Goal: Information Seeking & Learning: Find contact information

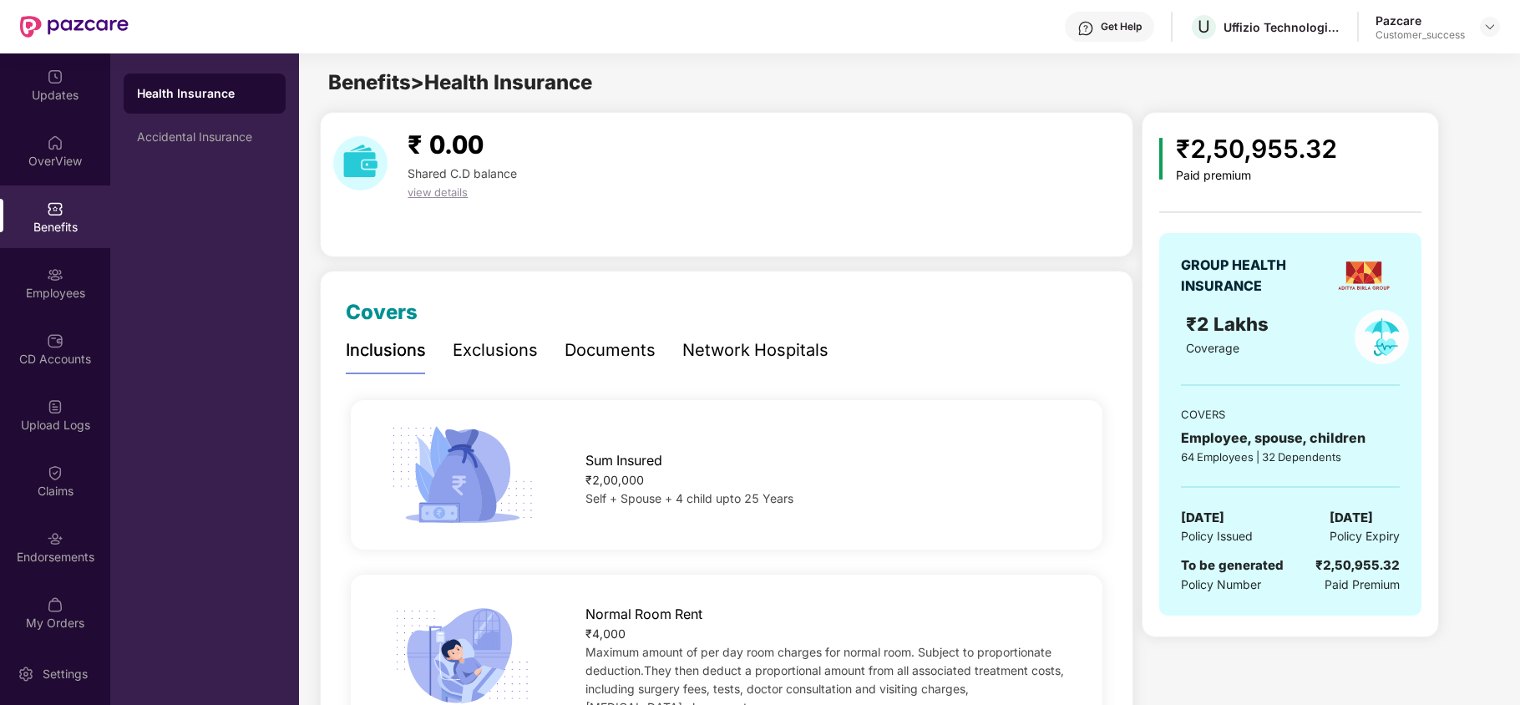
scroll to position [2899, 0]
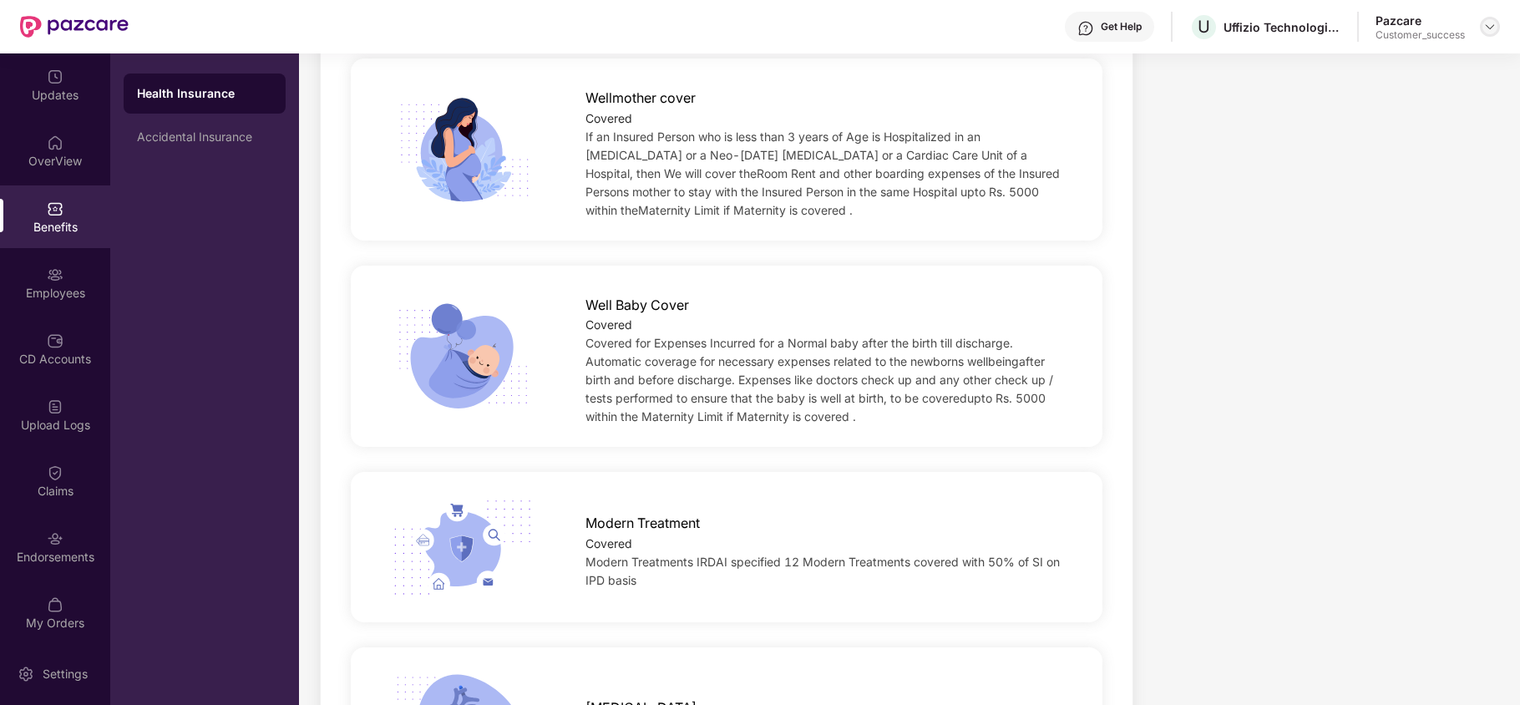
click at [1491, 28] on img at bounding box center [1490, 26] width 13 height 13
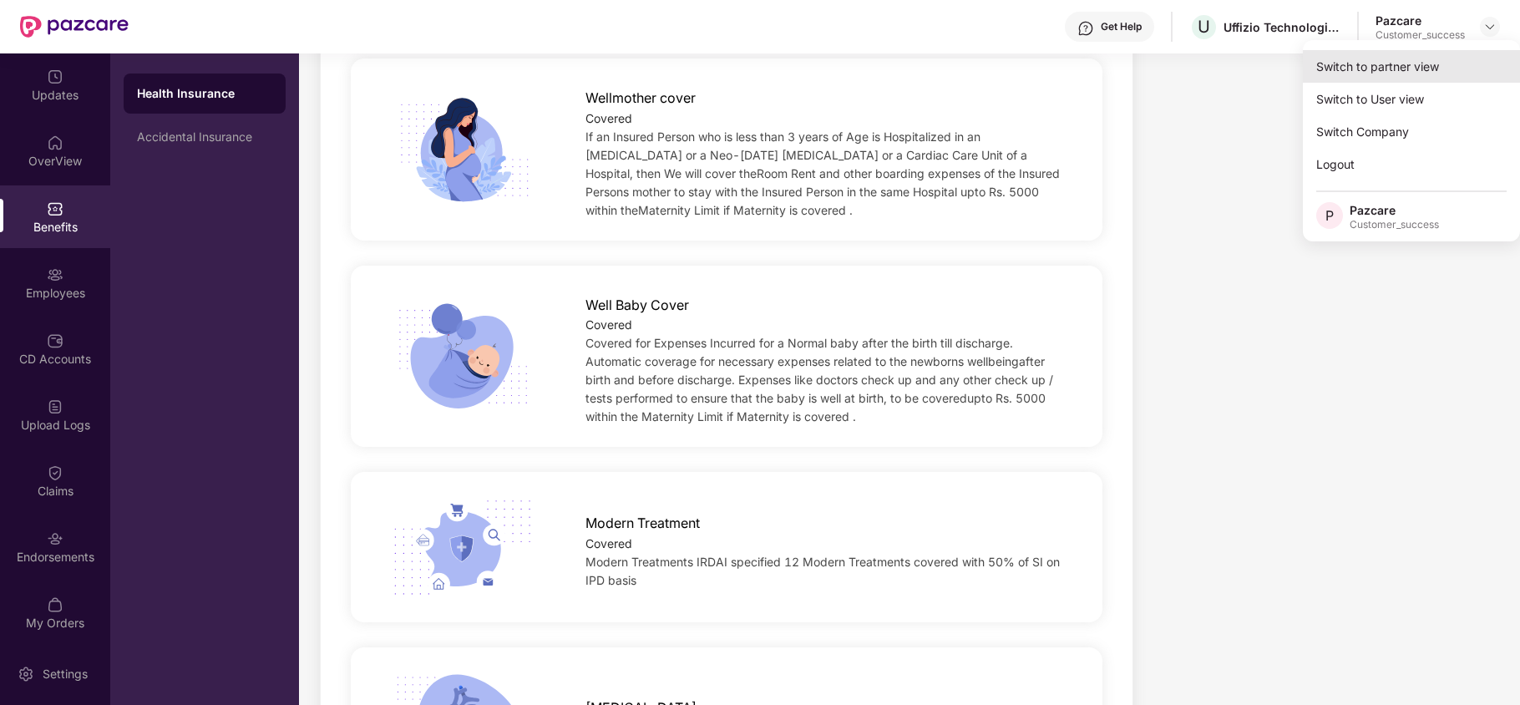
drag, startPoint x: 1374, startPoint y: 61, endPoint x: 1358, endPoint y: 62, distance: 15.9
click at [1358, 62] on div "Switch to partner view" at bounding box center [1411, 66] width 217 height 33
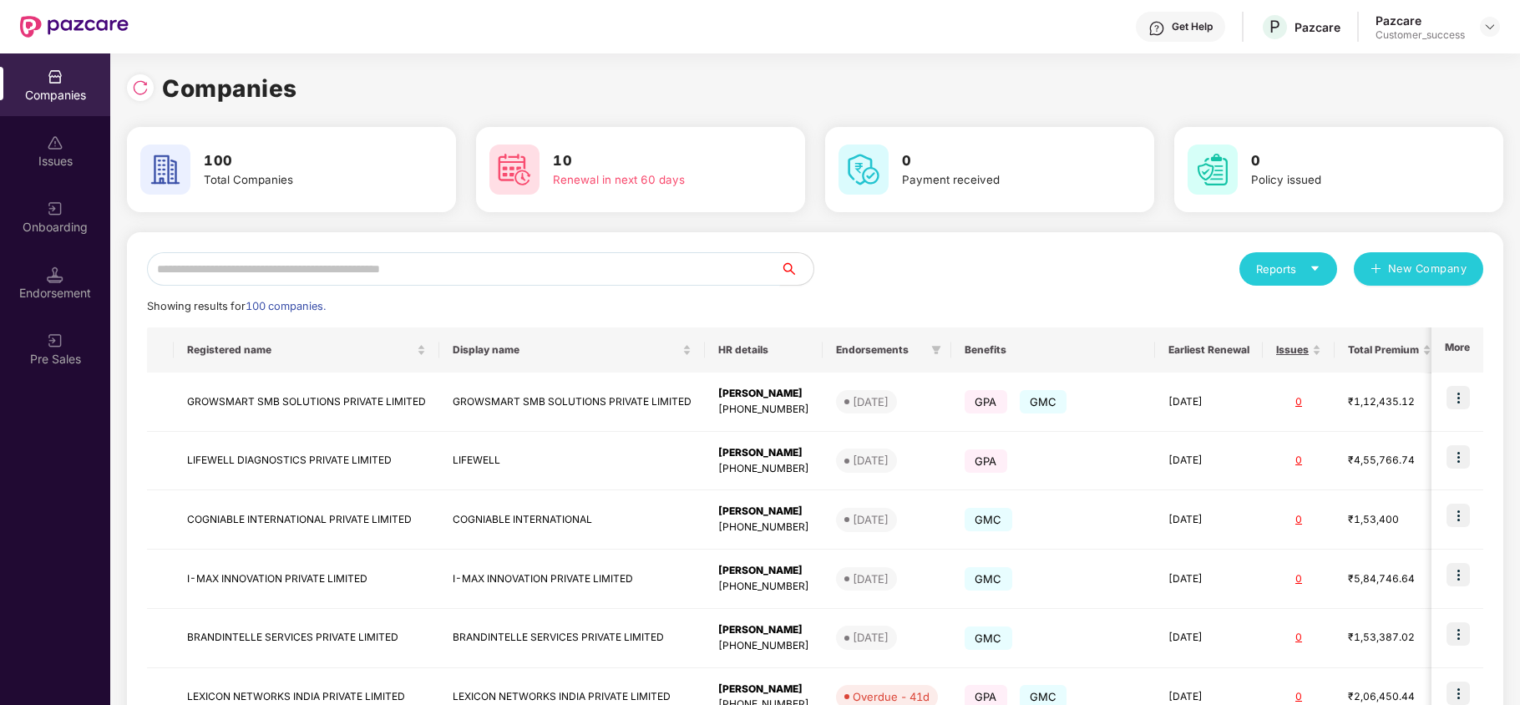
click at [274, 269] on input "text" at bounding box center [463, 268] width 633 height 33
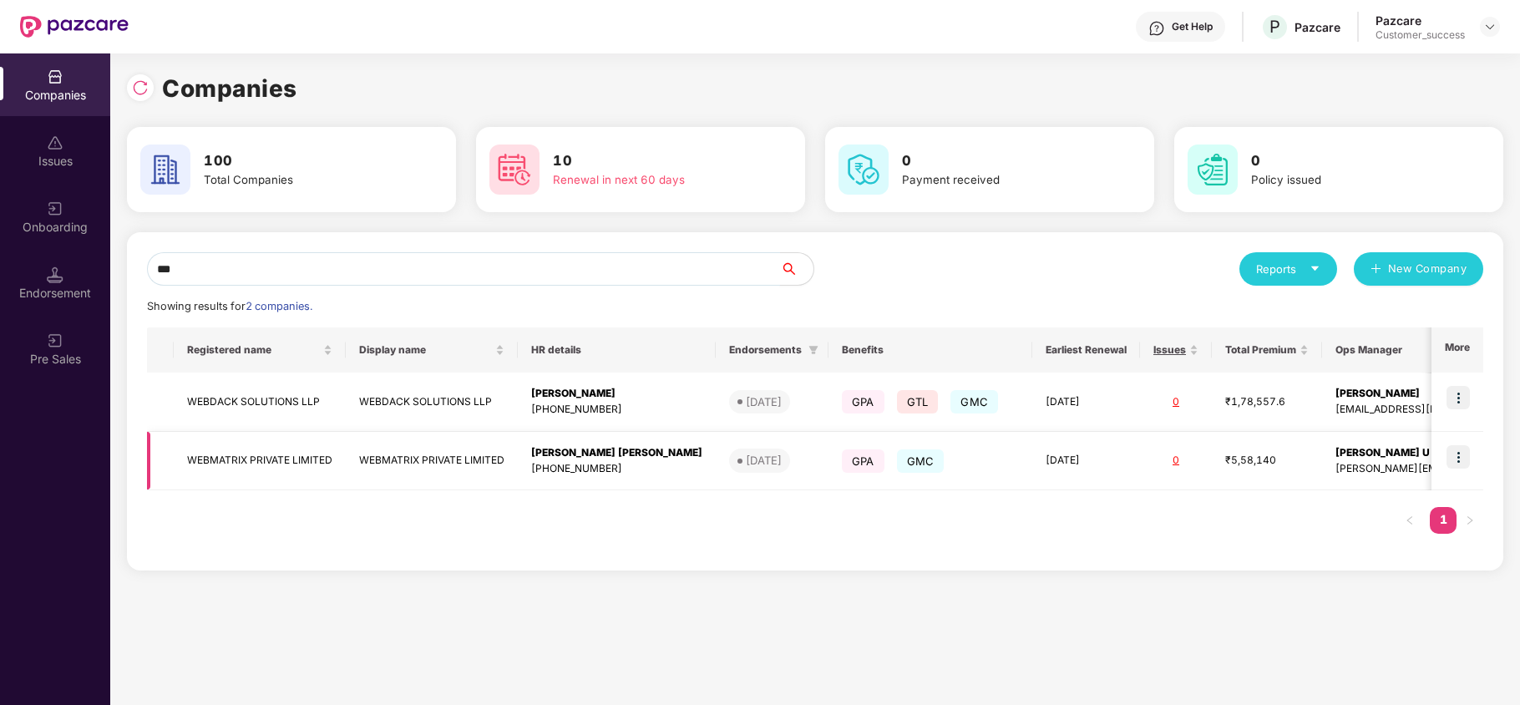
type input "***"
click at [1460, 453] on img at bounding box center [1458, 456] width 23 height 23
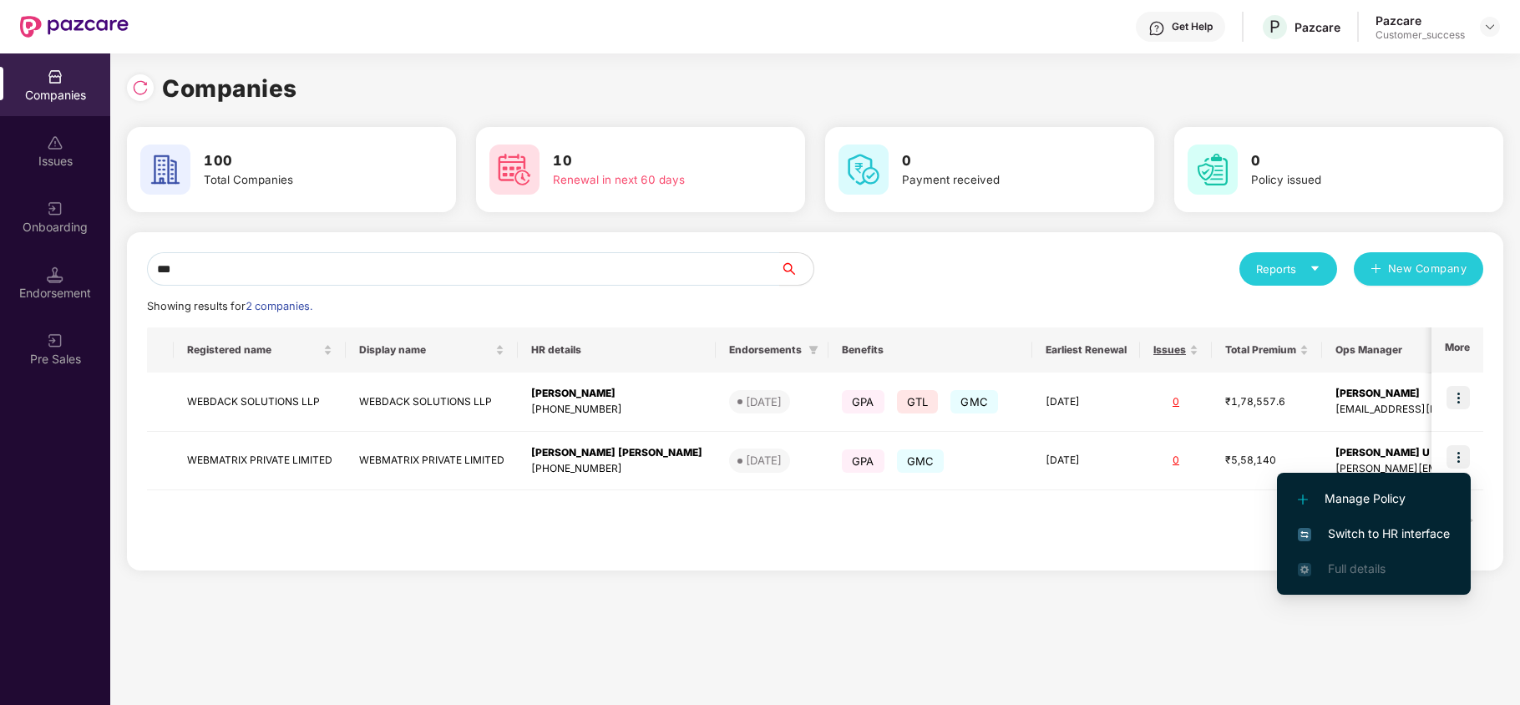
click at [1414, 532] on span "Switch to HR interface" at bounding box center [1374, 534] width 152 height 18
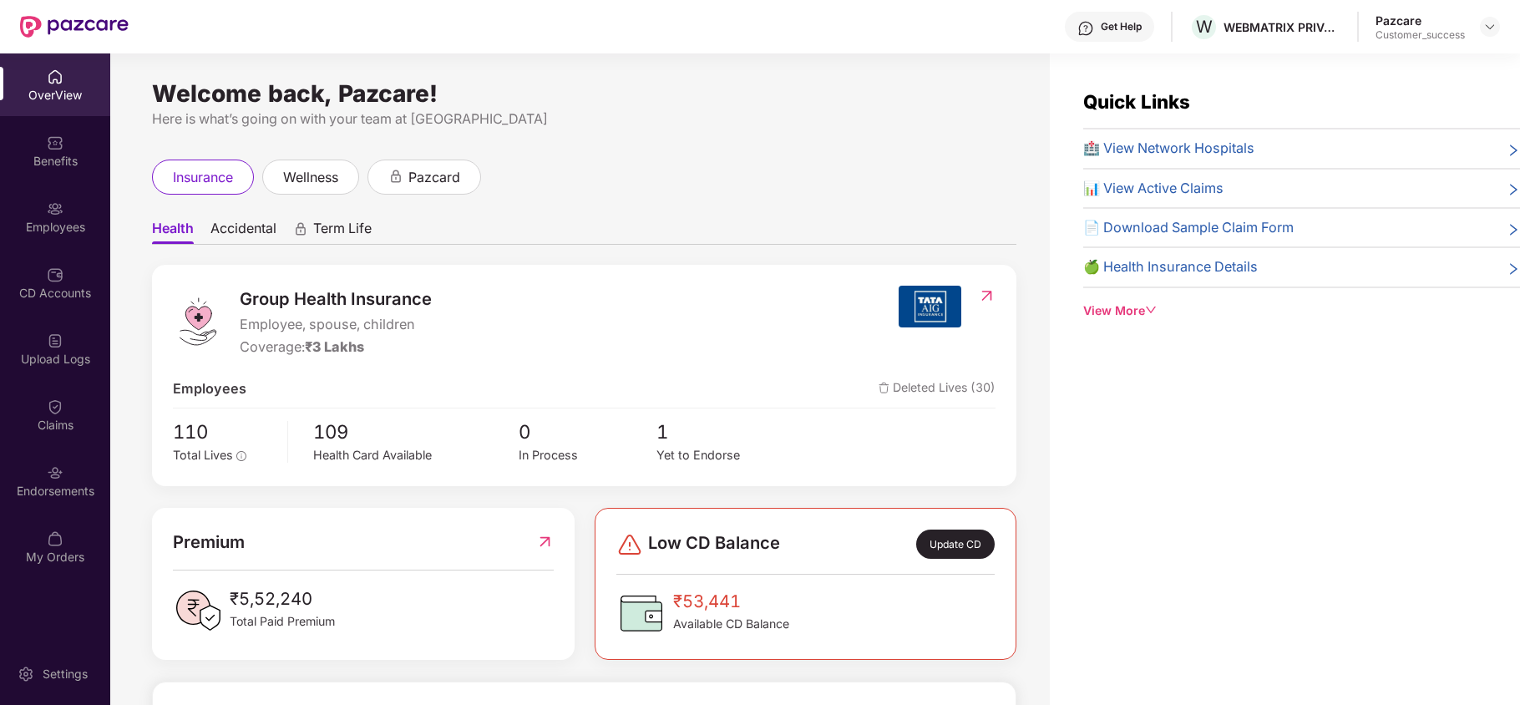
click at [58, 224] on div "Employees" at bounding box center [55, 227] width 110 height 17
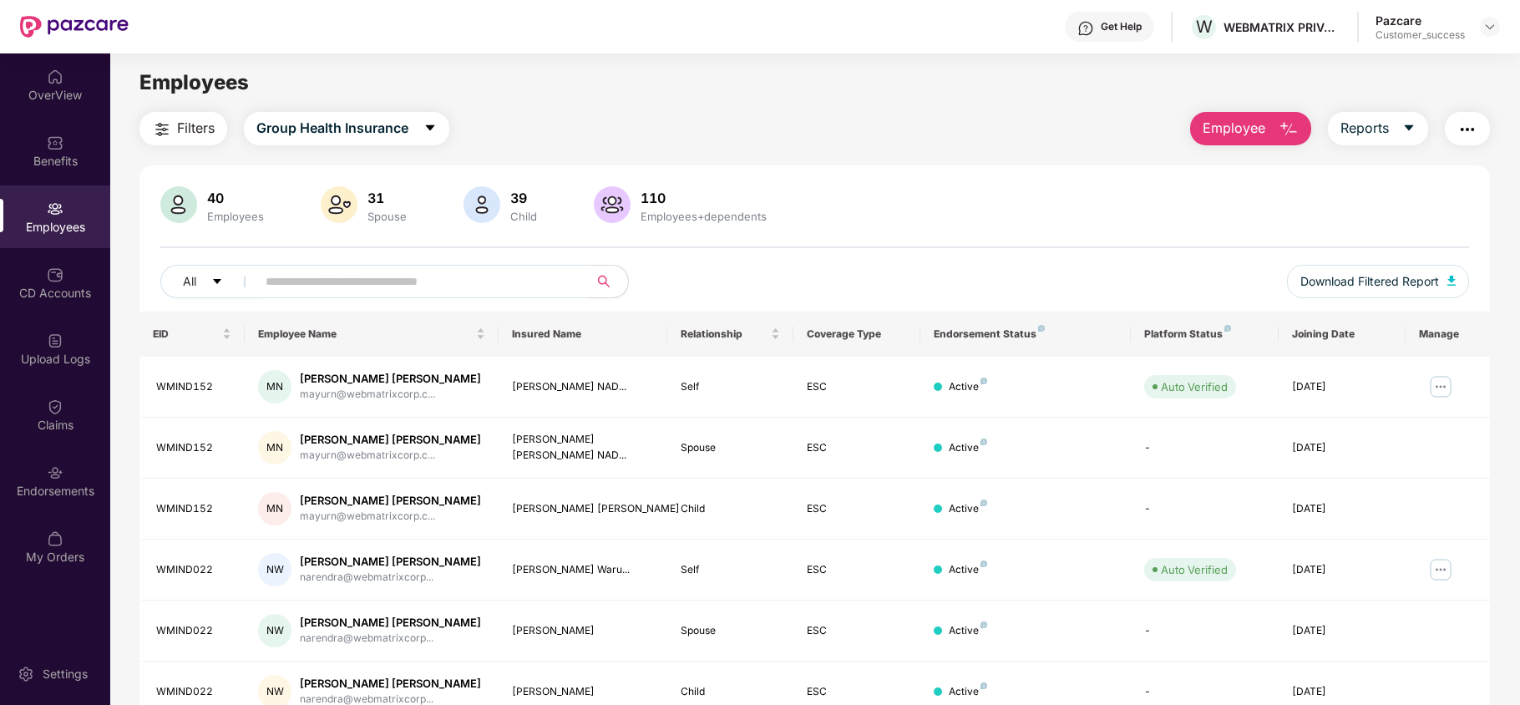
click at [342, 284] on input "text" at bounding box center [416, 281] width 300 height 25
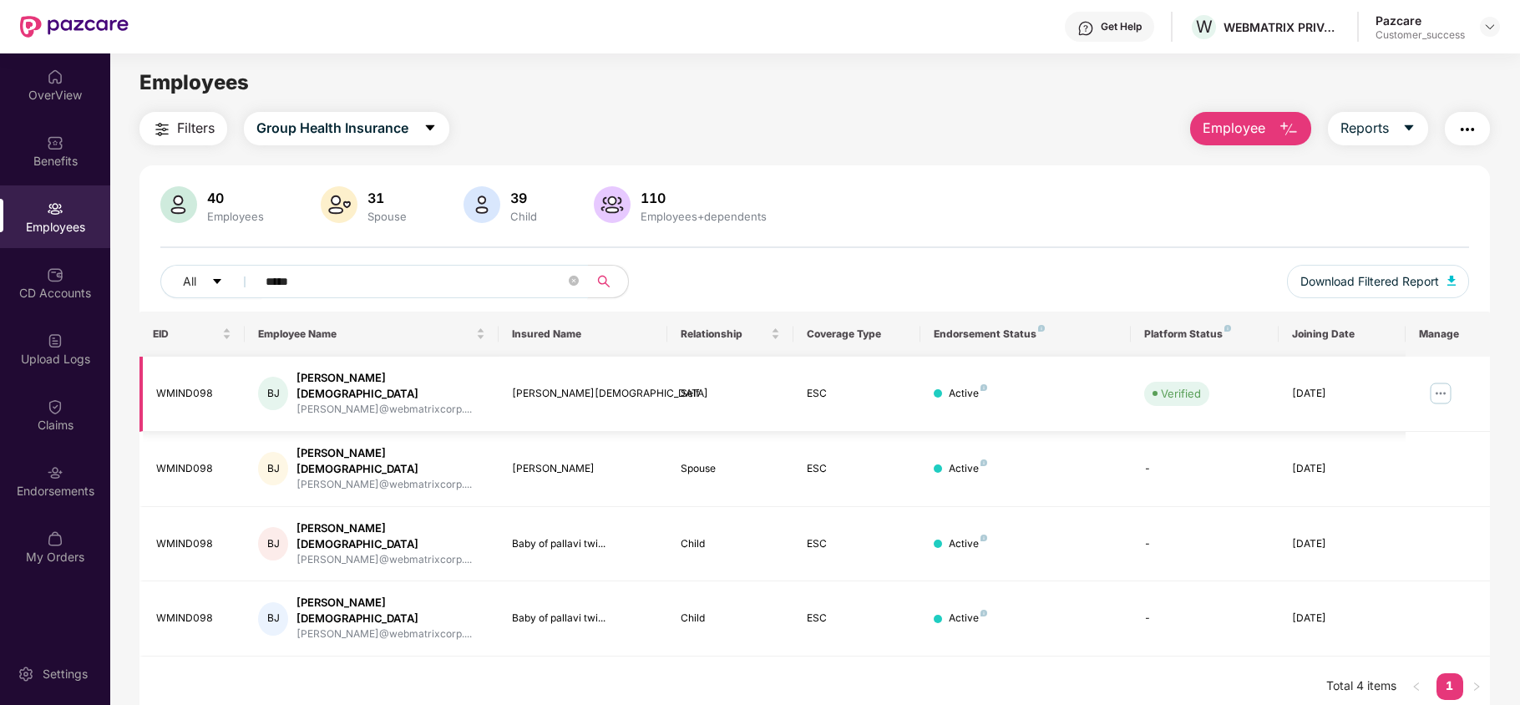
type input "*****"
click at [1438, 385] on img at bounding box center [1441, 393] width 27 height 27
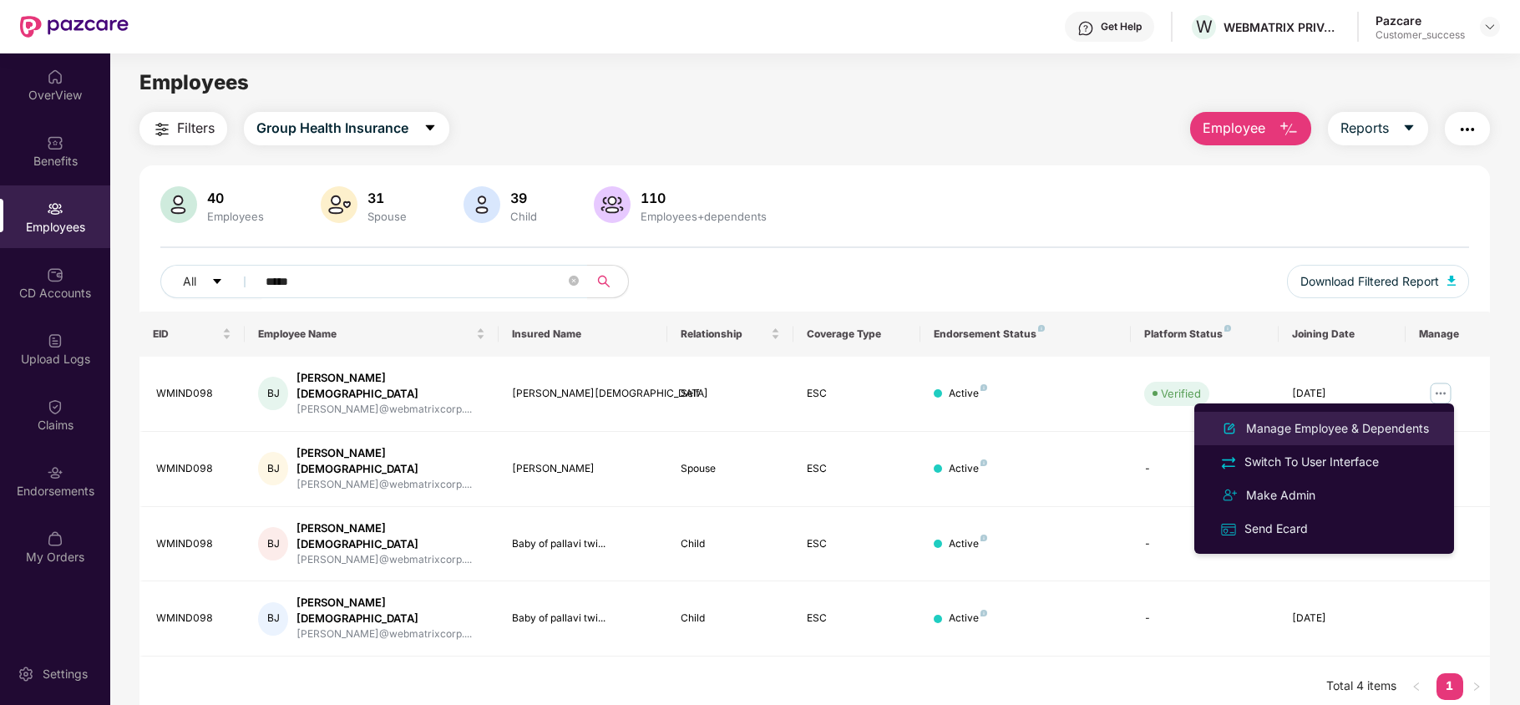
click at [1318, 419] on div "Manage Employee & Dependents" at bounding box center [1338, 428] width 190 height 18
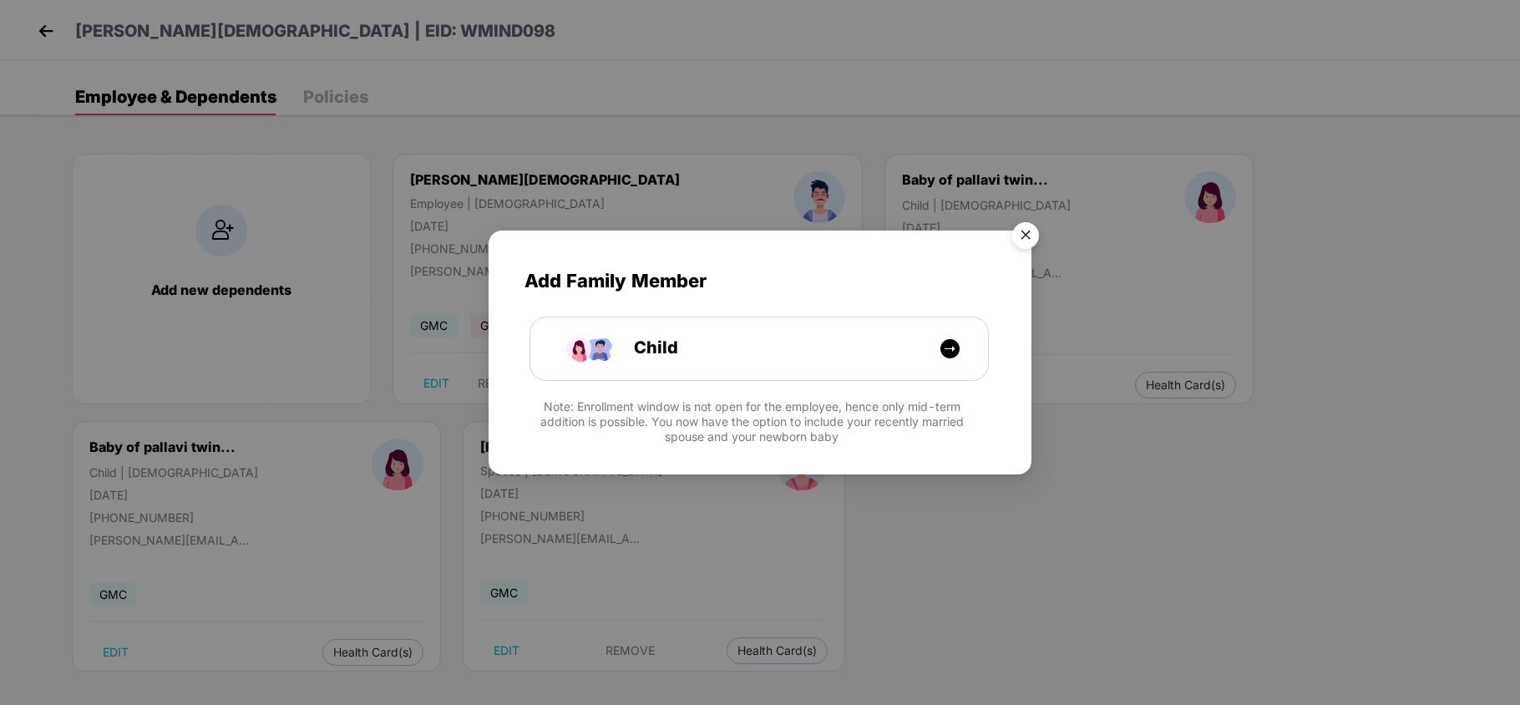
click at [1023, 234] on img "Close" at bounding box center [1026, 238] width 47 height 47
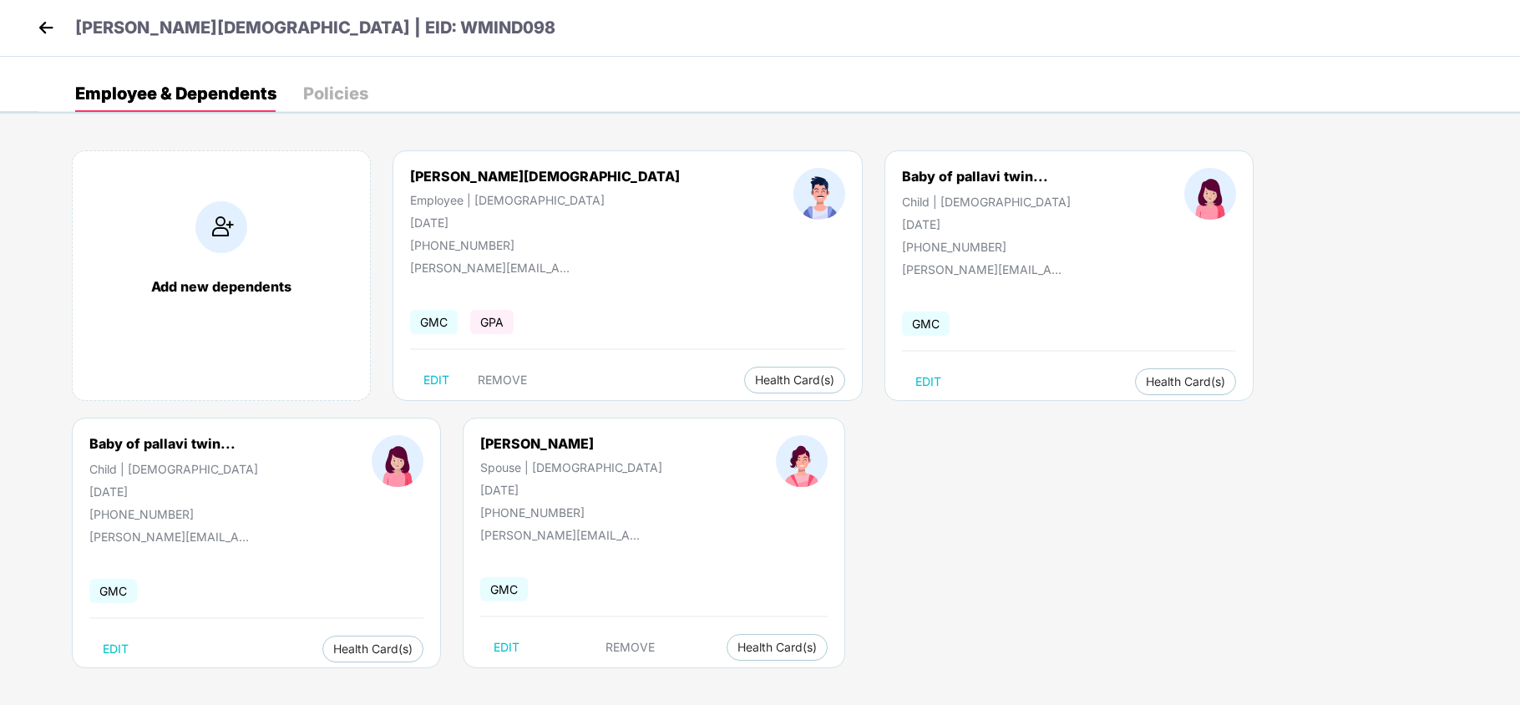
scroll to position [8, 0]
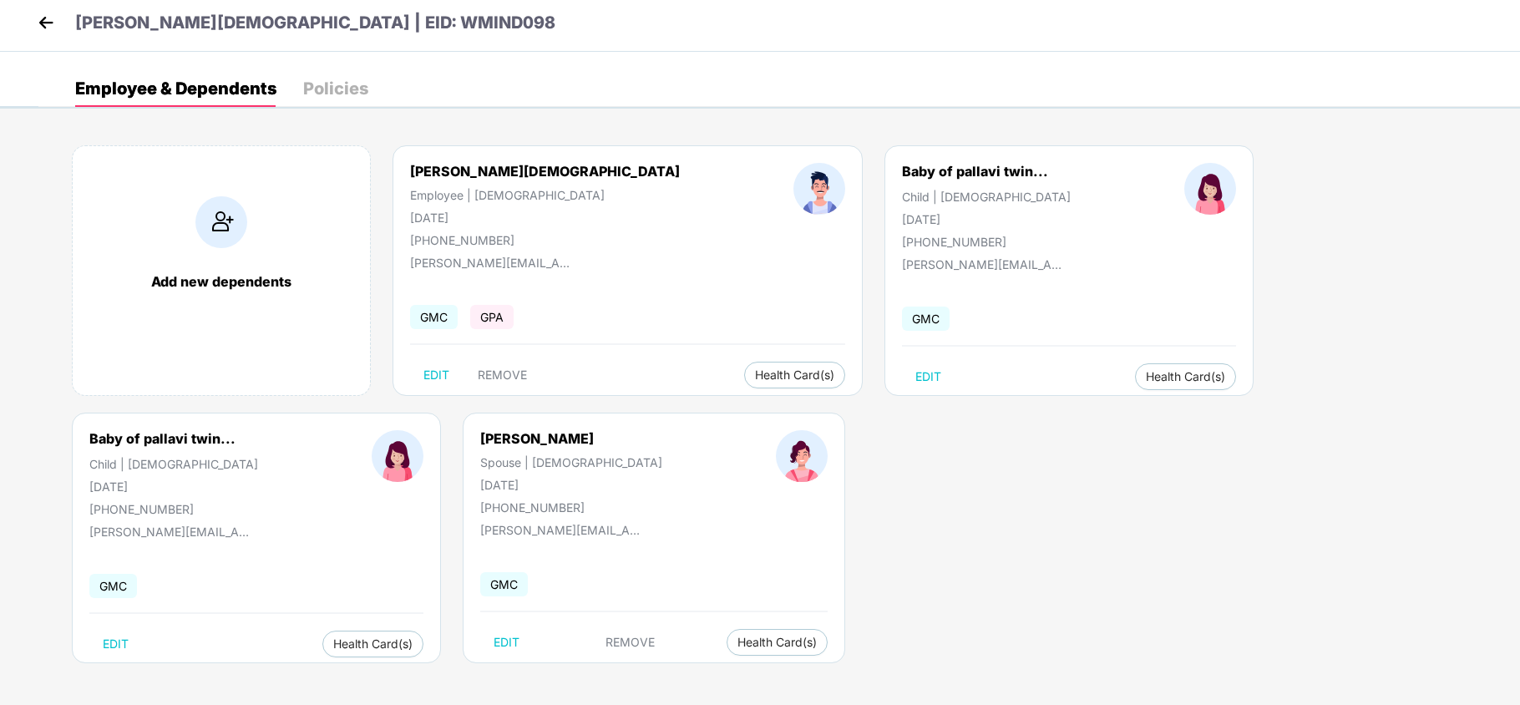
click at [45, 23] on img at bounding box center [45, 22] width 25 height 25
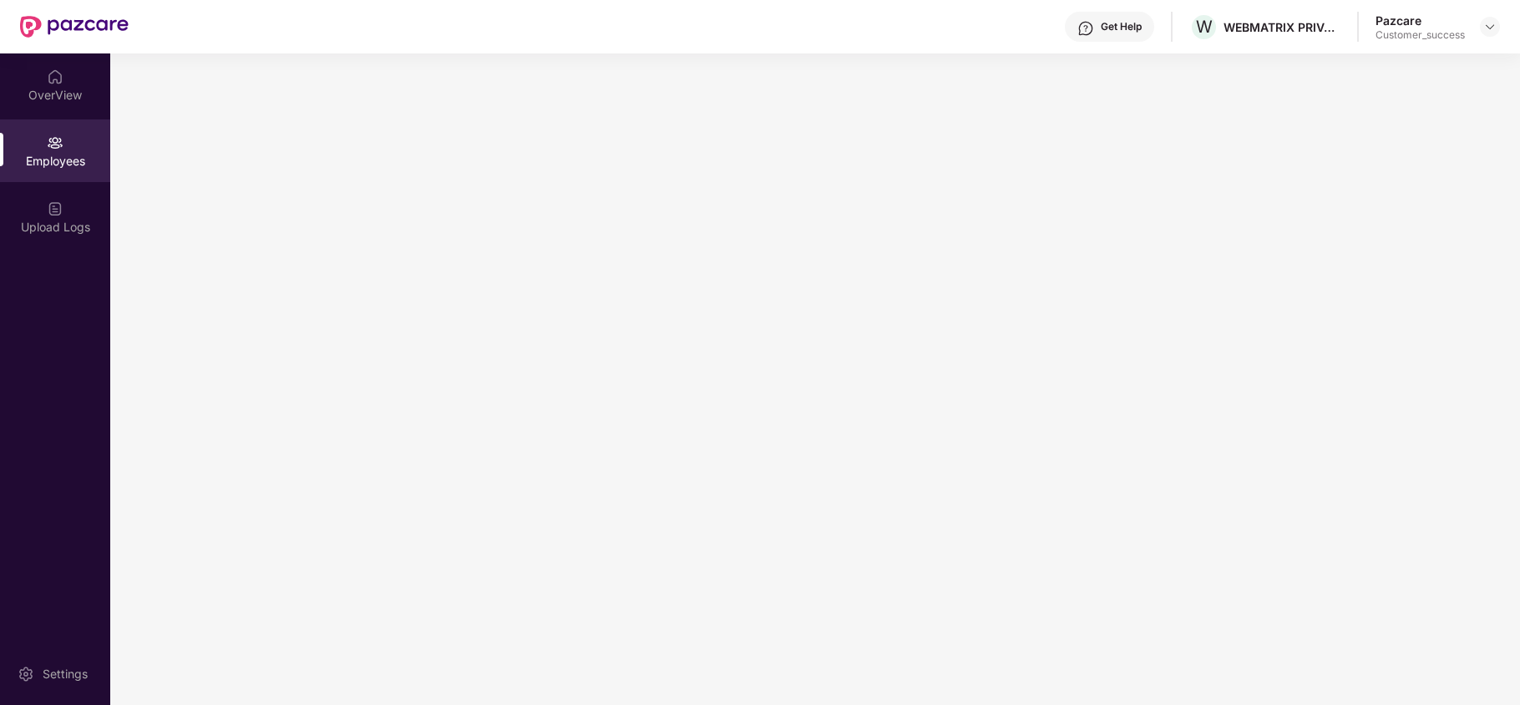
scroll to position [0, 0]
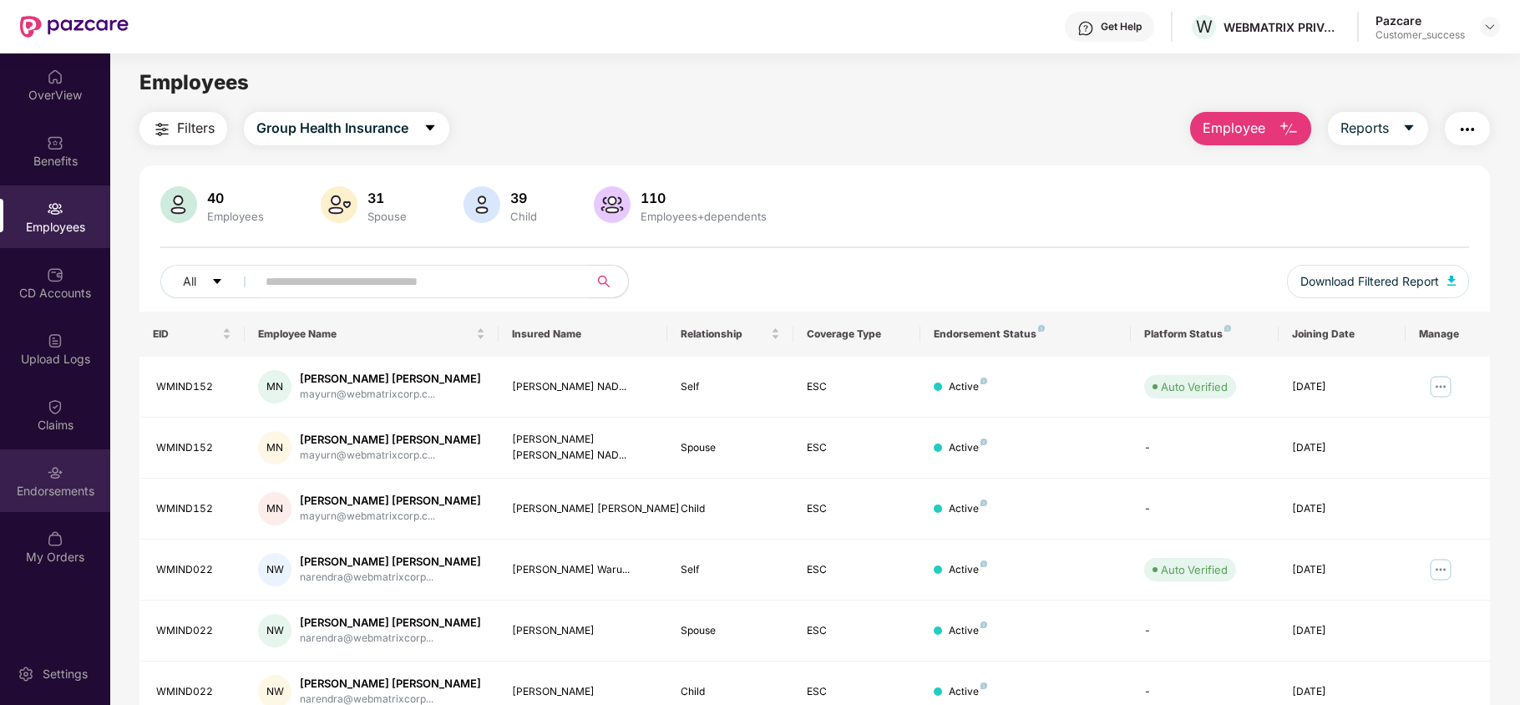
click at [48, 480] on div "Endorsements" at bounding box center [55, 480] width 110 height 63
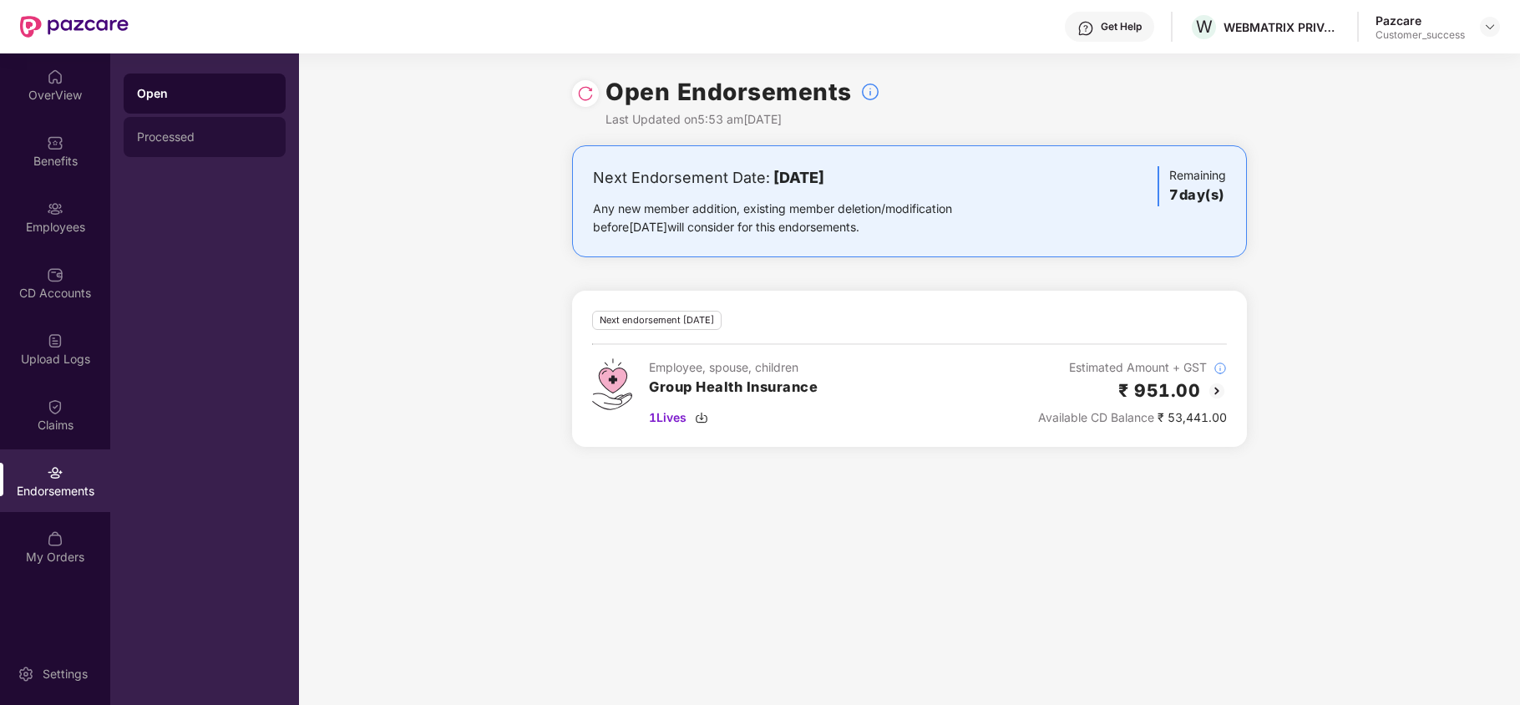
click at [177, 135] on div "Processed" at bounding box center [204, 136] width 135 height 13
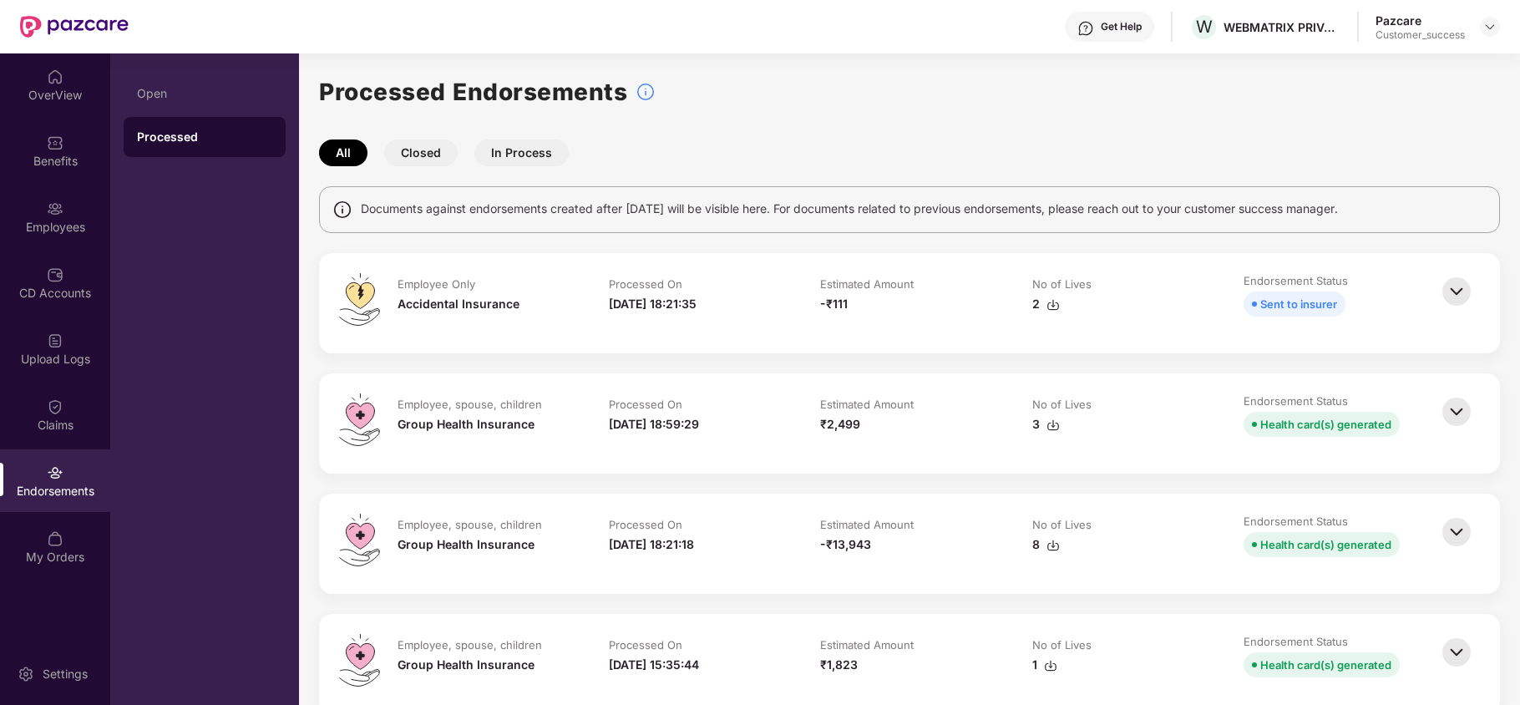
click at [1447, 292] on img at bounding box center [1457, 291] width 37 height 37
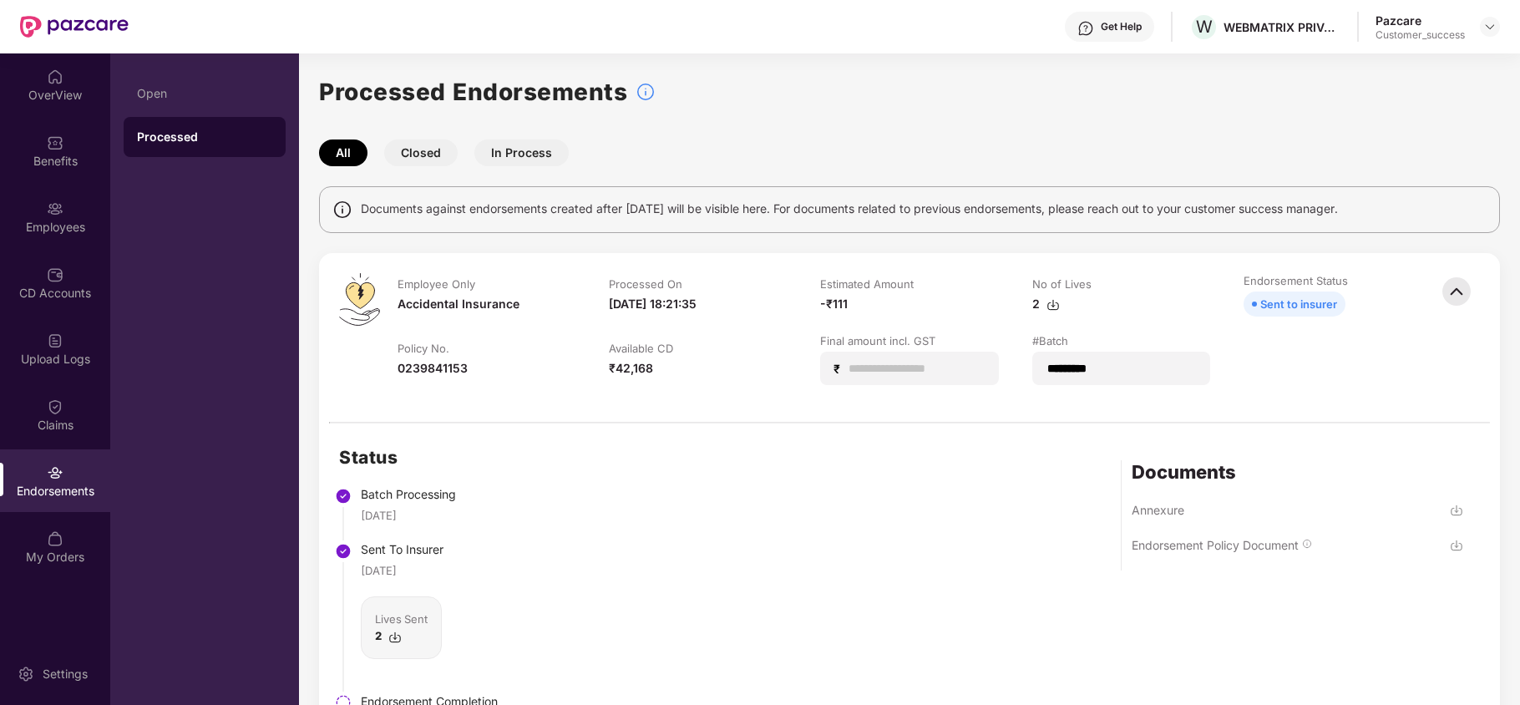
click at [1460, 292] on img at bounding box center [1457, 291] width 37 height 37
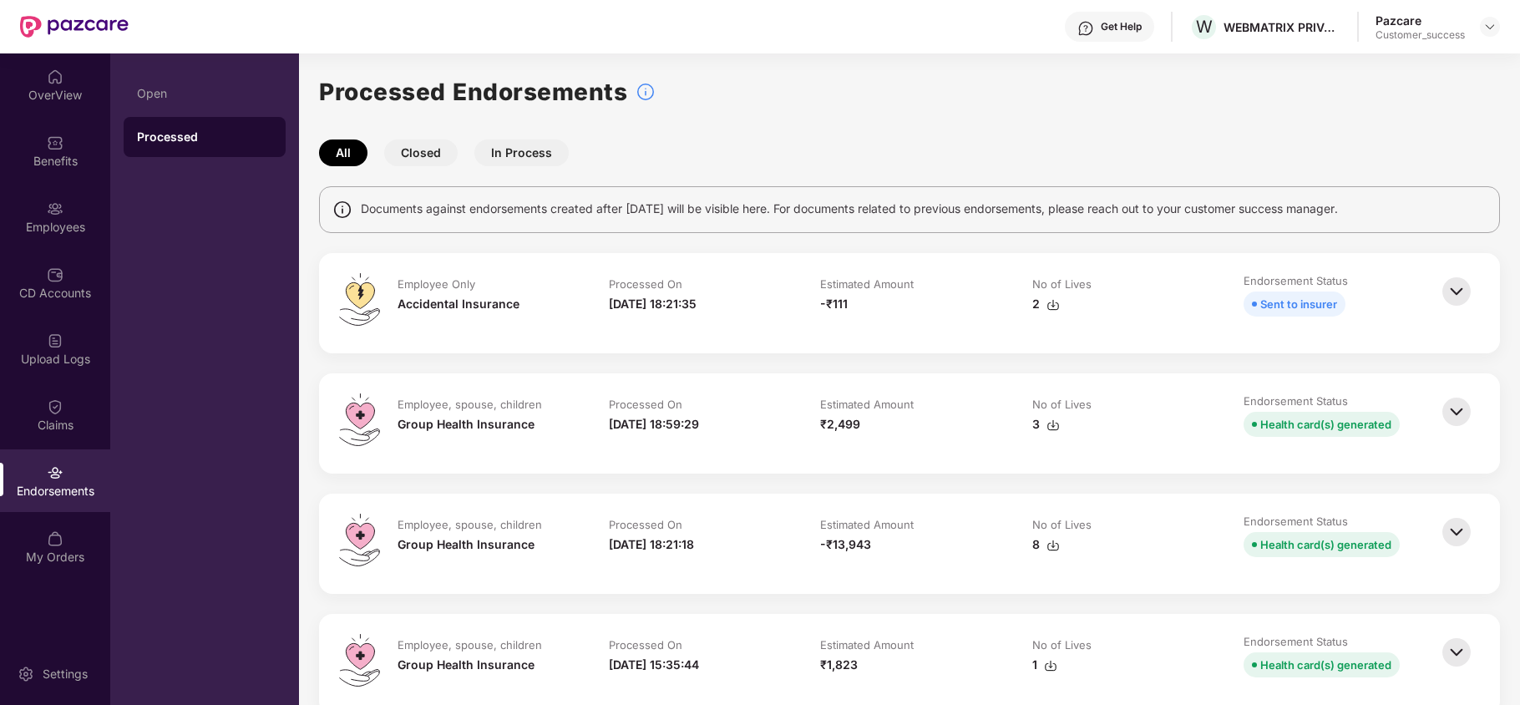
click at [1451, 404] on img at bounding box center [1457, 411] width 37 height 37
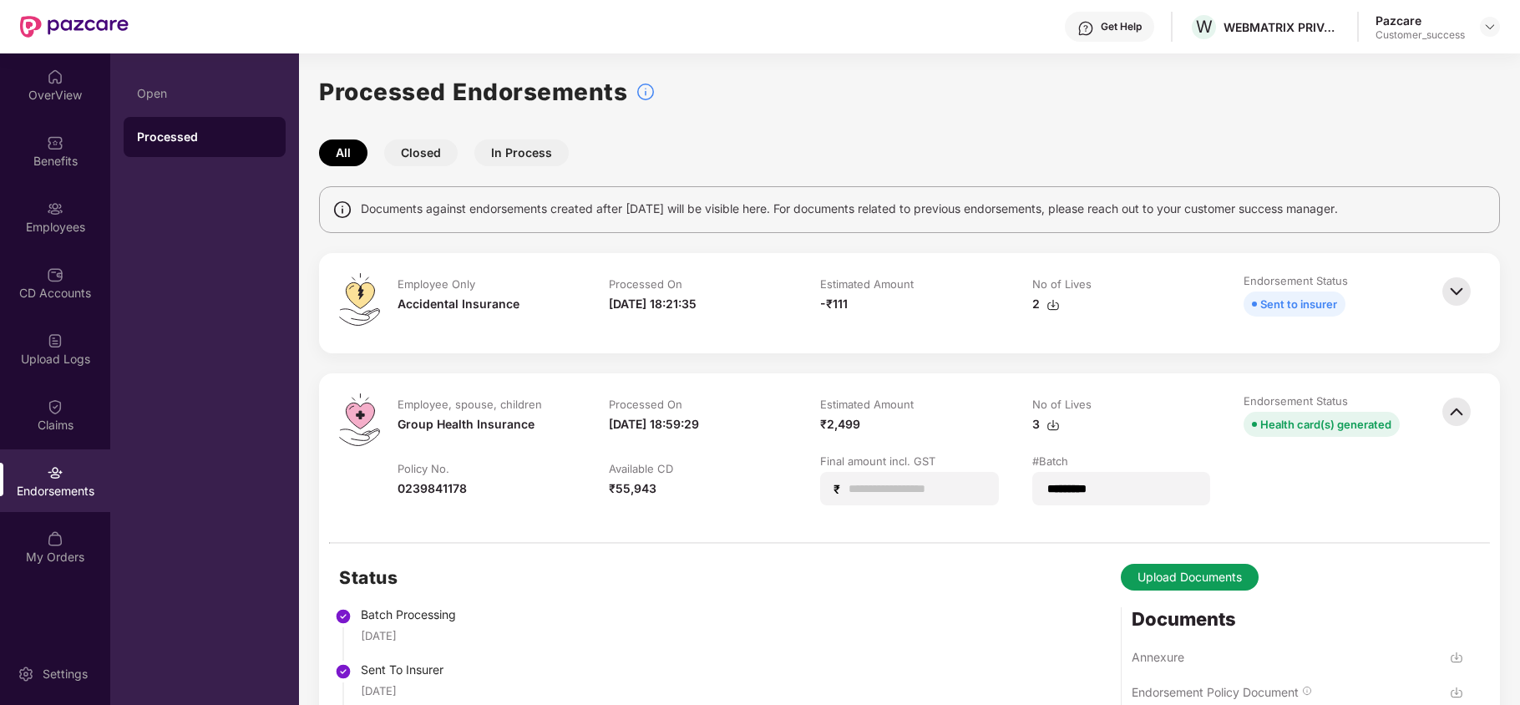
scroll to position [222, 0]
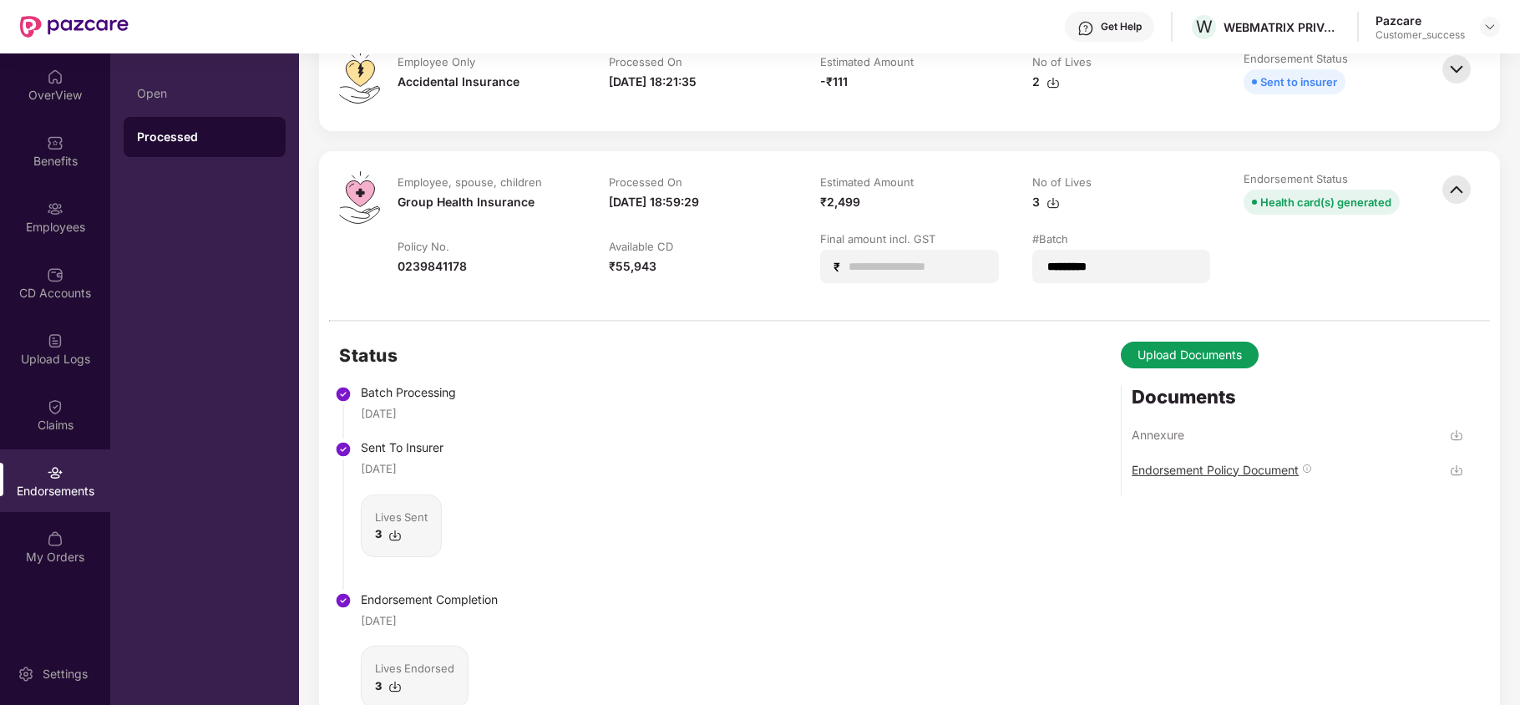
click at [1164, 471] on div "Endorsement Policy Document" at bounding box center [1215, 470] width 167 height 16
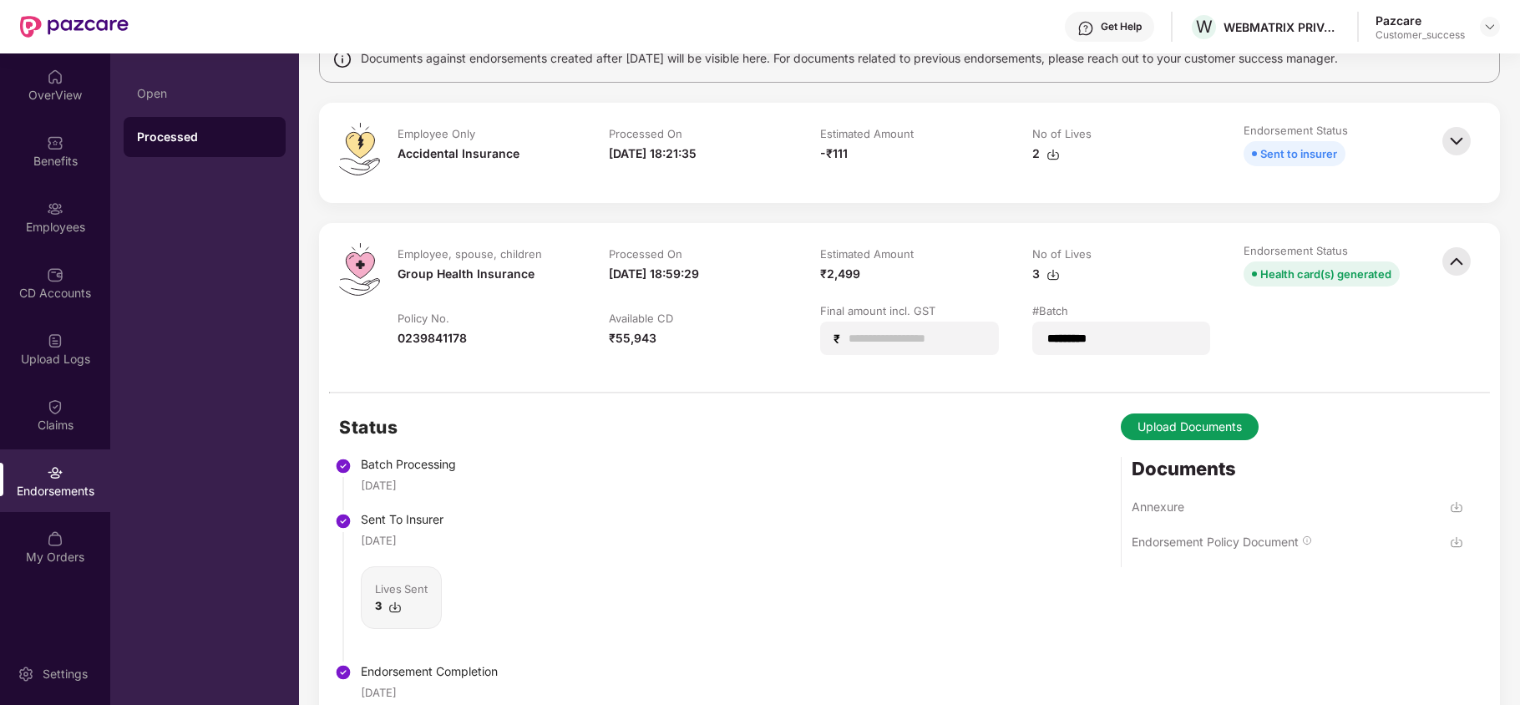
scroll to position [111, 0]
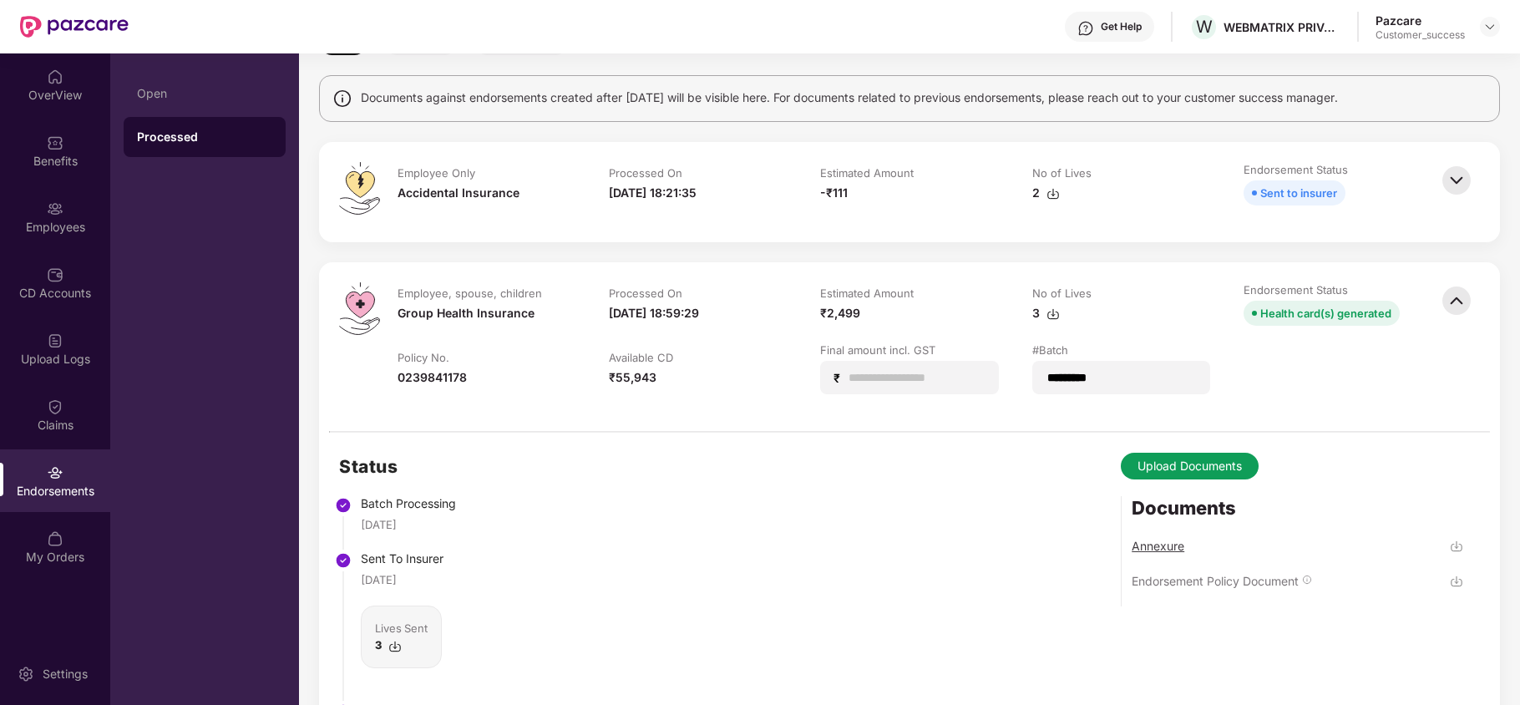
click at [1164, 549] on div "Annexure" at bounding box center [1158, 546] width 53 height 16
click at [1495, 23] on img at bounding box center [1490, 26] width 13 height 13
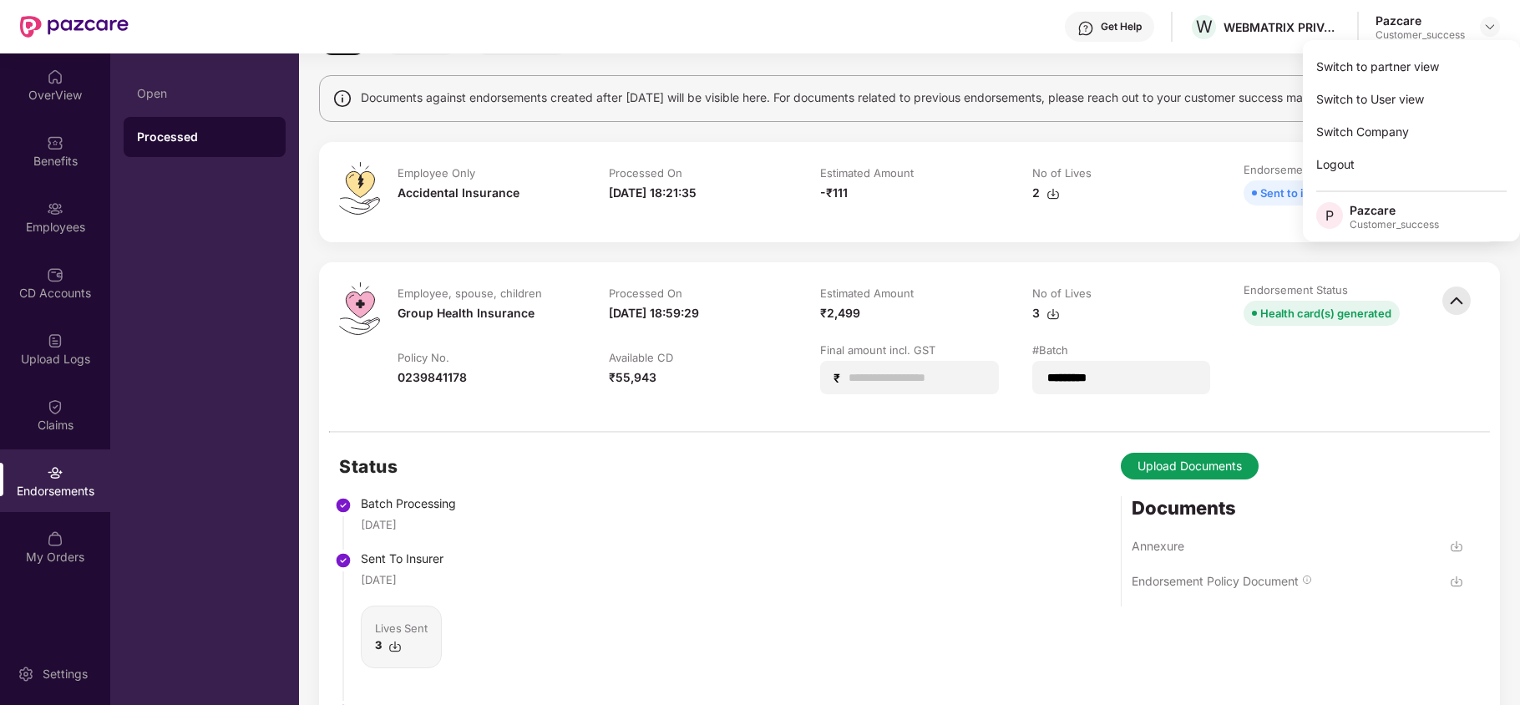
click at [1405, 45] on div "Switch to partner view Switch to User view Switch Company Logout P Pazcare Cust…" at bounding box center [1411, 140] width 217 height 201
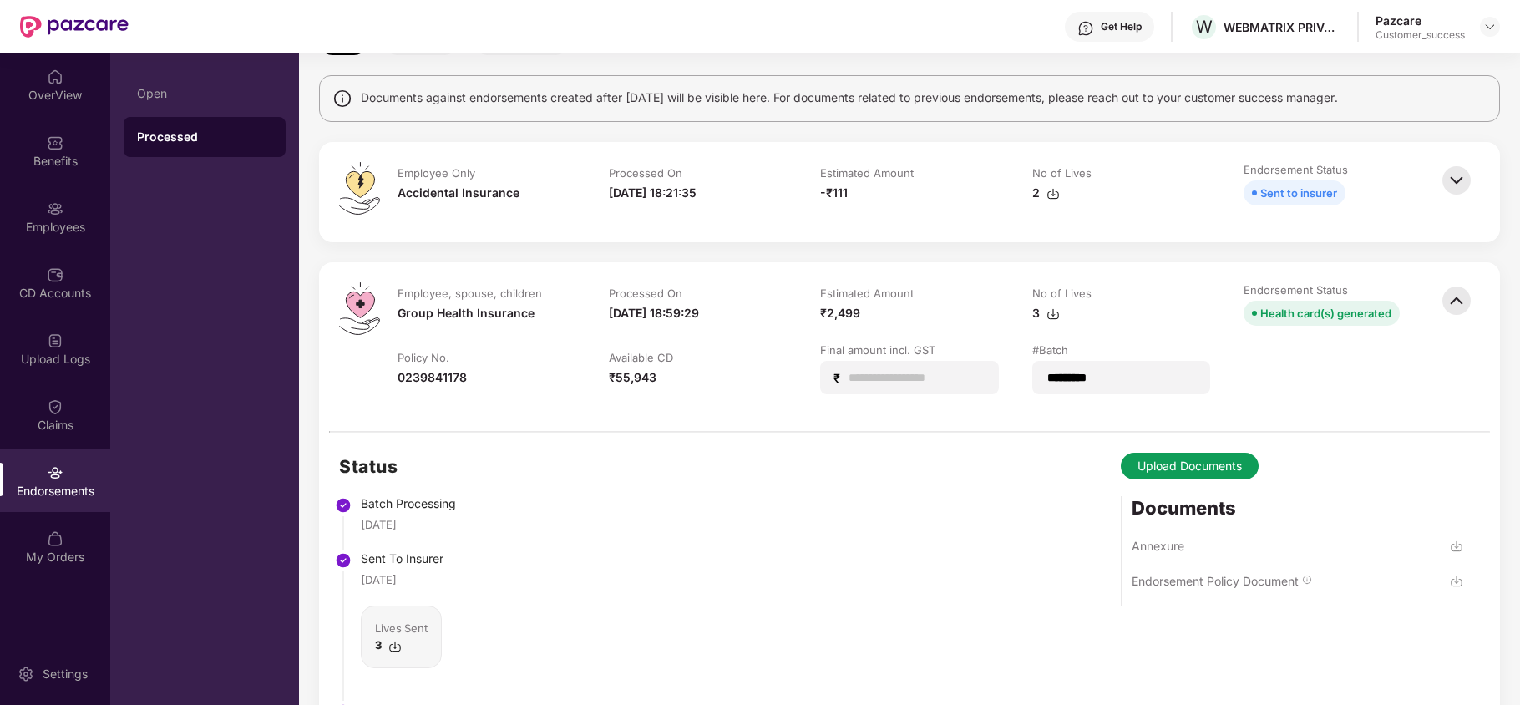
click at [1487, 25] on img at bounding box center [1490, 26] width 13 height 13
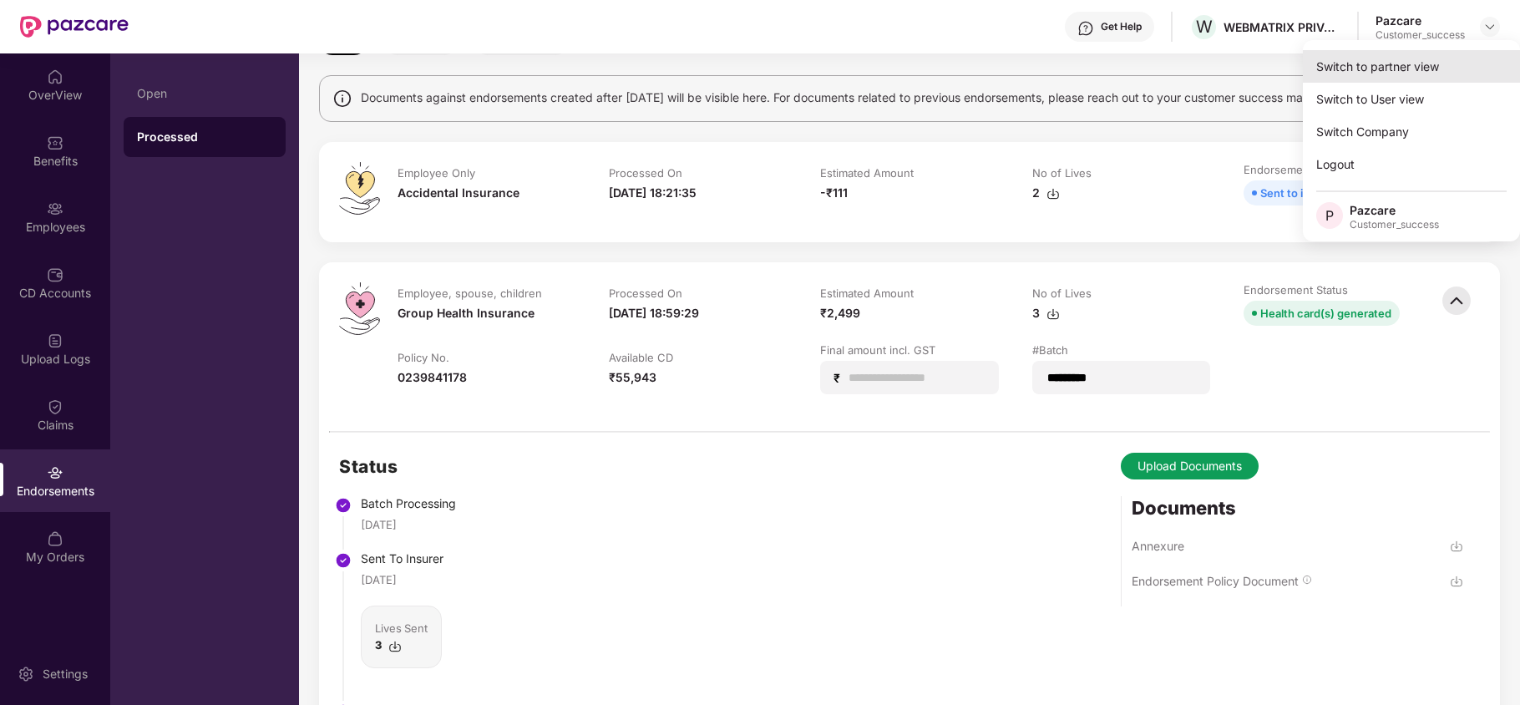
click at [1395, 58] on div "Switch to partner view" at bounding box center [1411, 66] width 217 height 33
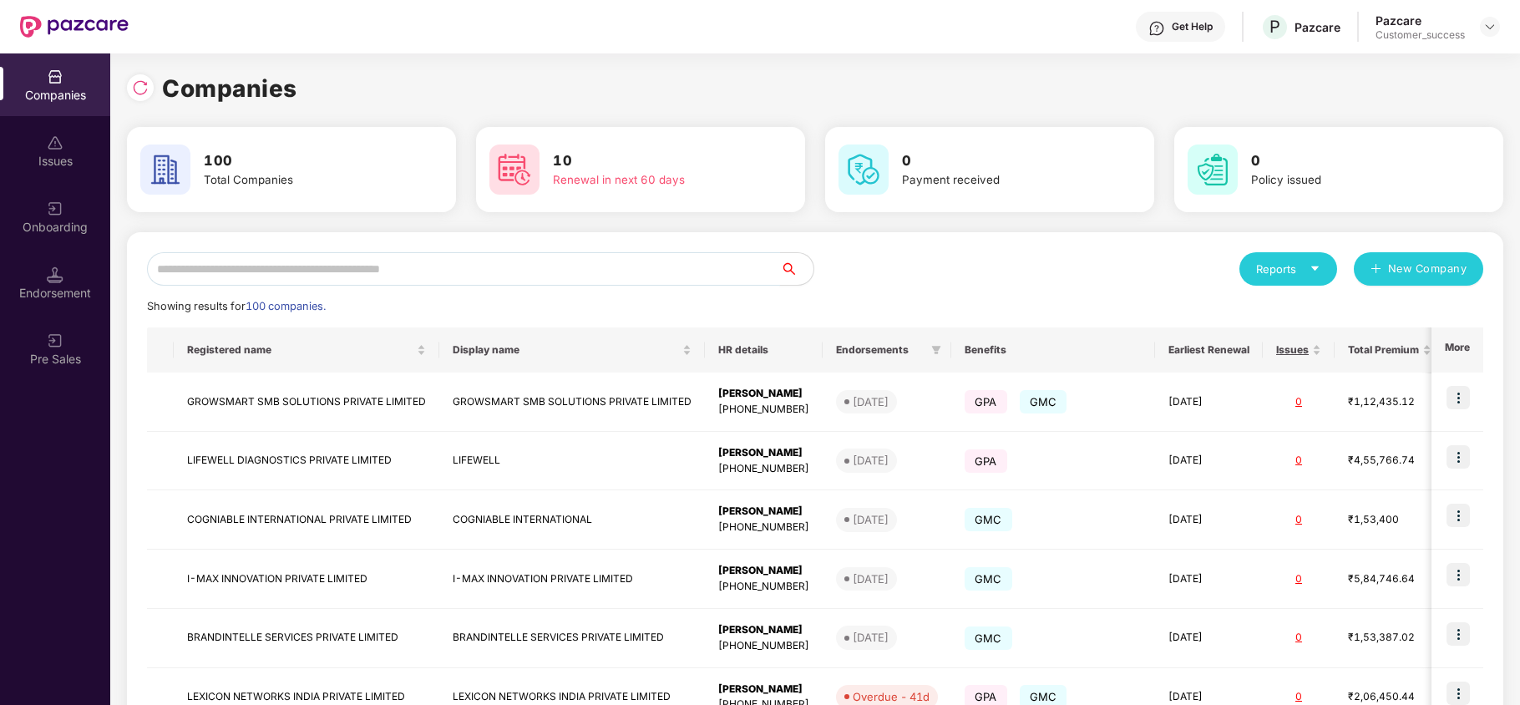
click at [406, 261] on input "text" at bounding box center [463, 268] width 633 height 33
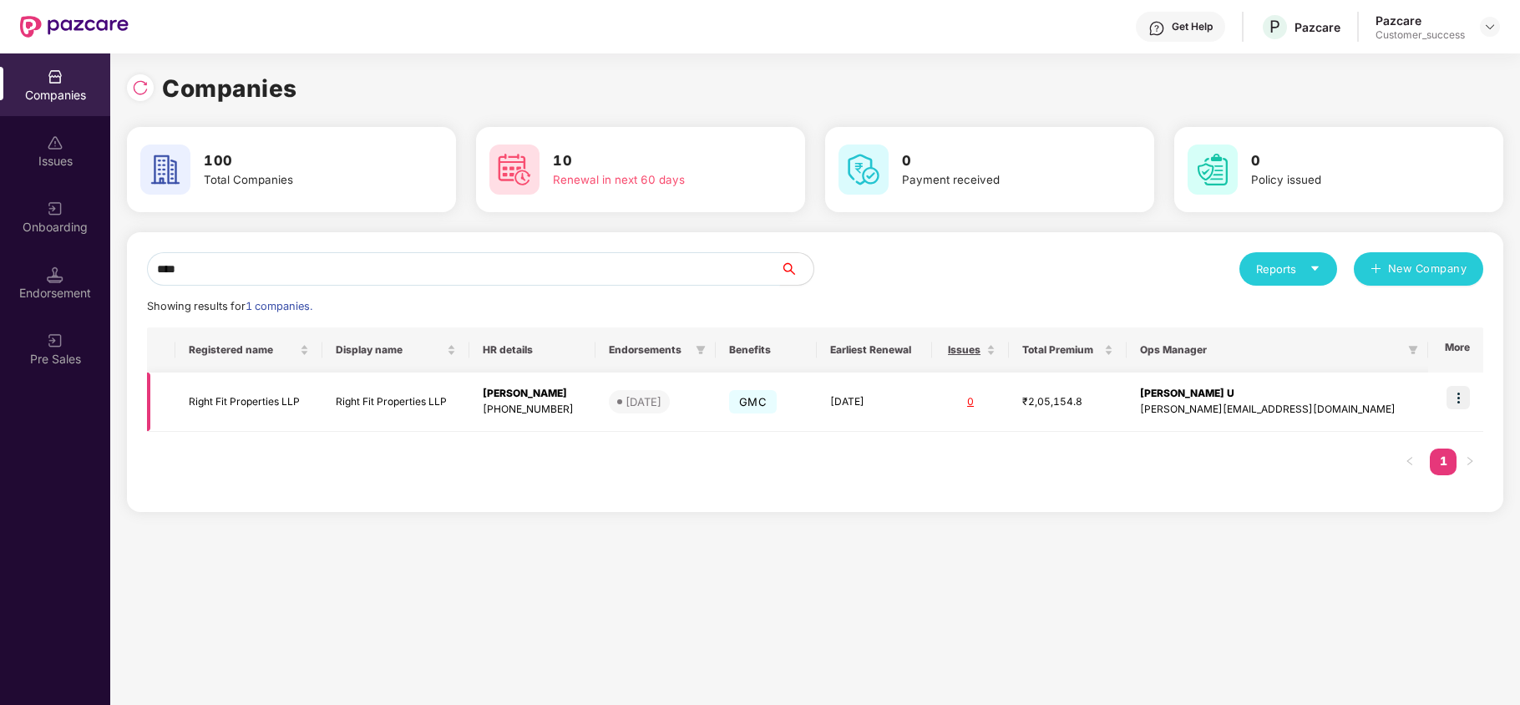
type input "****"
click at [246, 388] on td "Right Fit Properties LLP" at bounding box center [248, 402] width 147 height 59
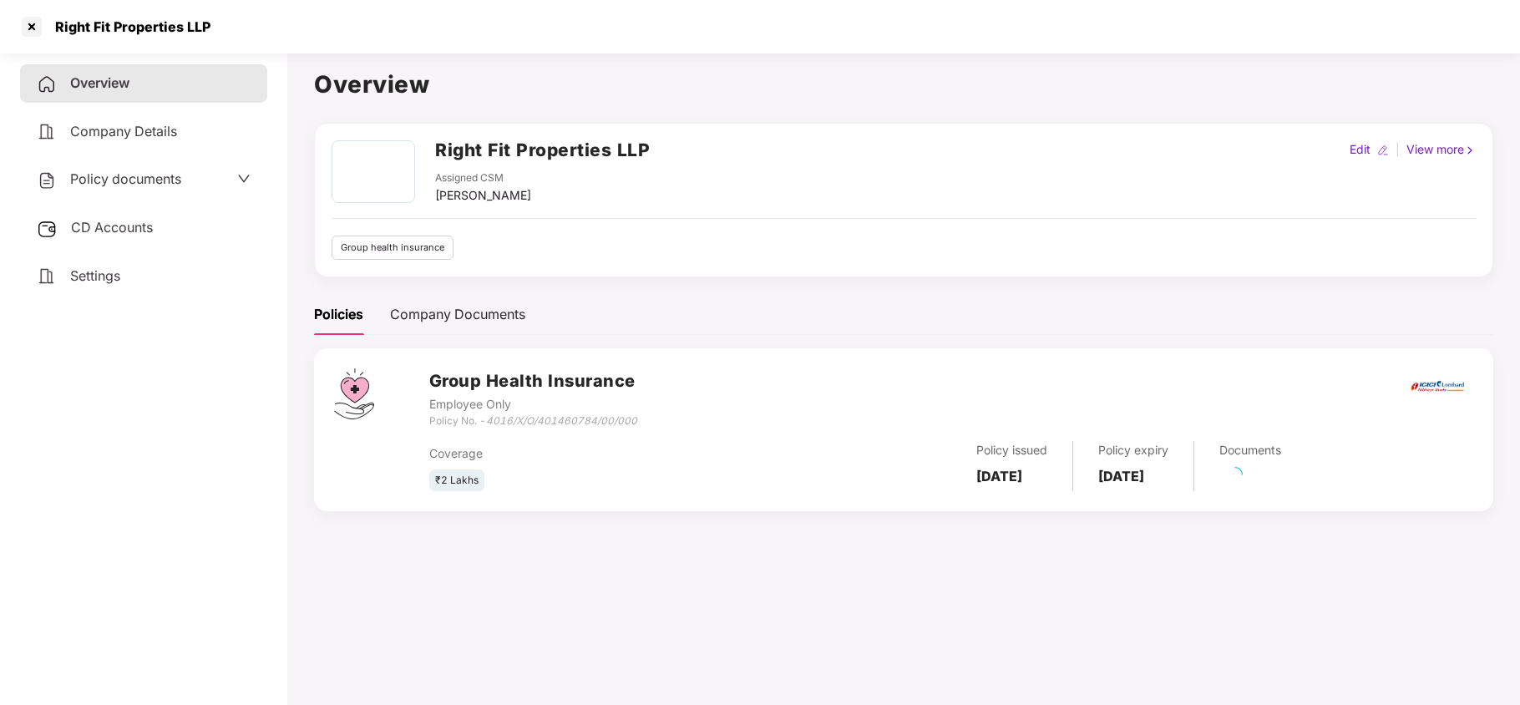
click at [102, 221] on span "CD Accounts" at bounding box center [112, 227] width 82 height 17
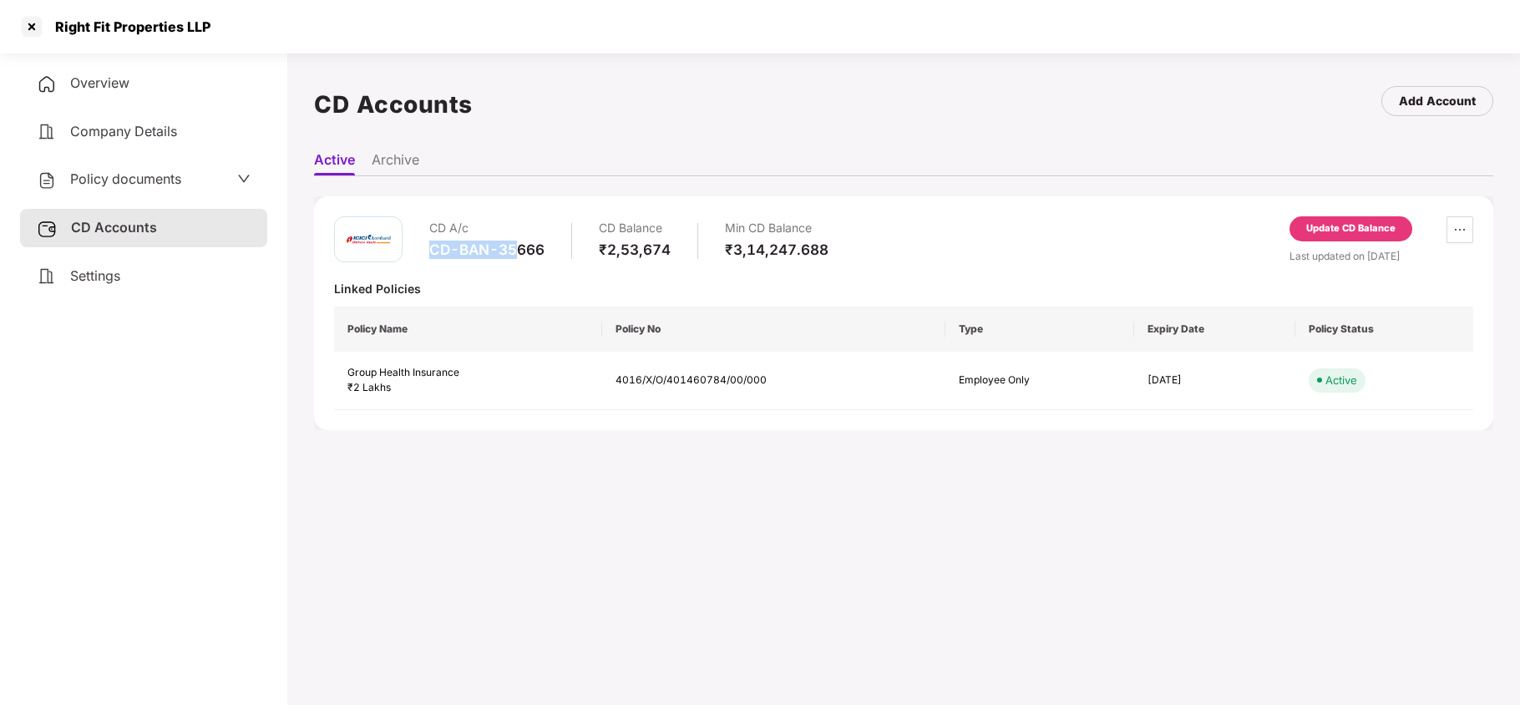
drag, startPoint x: 548, startPoint y: 239, endPoint x: 530, endPoint y: 251, distance: 21.8
click at [522, 252] on div "CD A/c CD-BAN-35666 CD Balance ₹2,53,674 Min CD Balance ₹3,14,247.688" at bounding box center [628, 240] width 399 height 48
click at [548, 249] on div "CD A/c CD-BAN-35666 CD Balance ₹2,53,674 Min CD Balance ₹3,14,247.688" at bounding box center [628, 240] width 399 height 48
drag, startPoint x: 548, startPoint y: 249, endPoint x: 429, endPoint y: 229, distance: 120.3
click at [429, 229] on div "CD A/c CD-BAN-35666 CD Balance ₹2,53,674 Min CD Balance ₹3,14,247.688" at bounding box center [628, 240] width 399 height 48
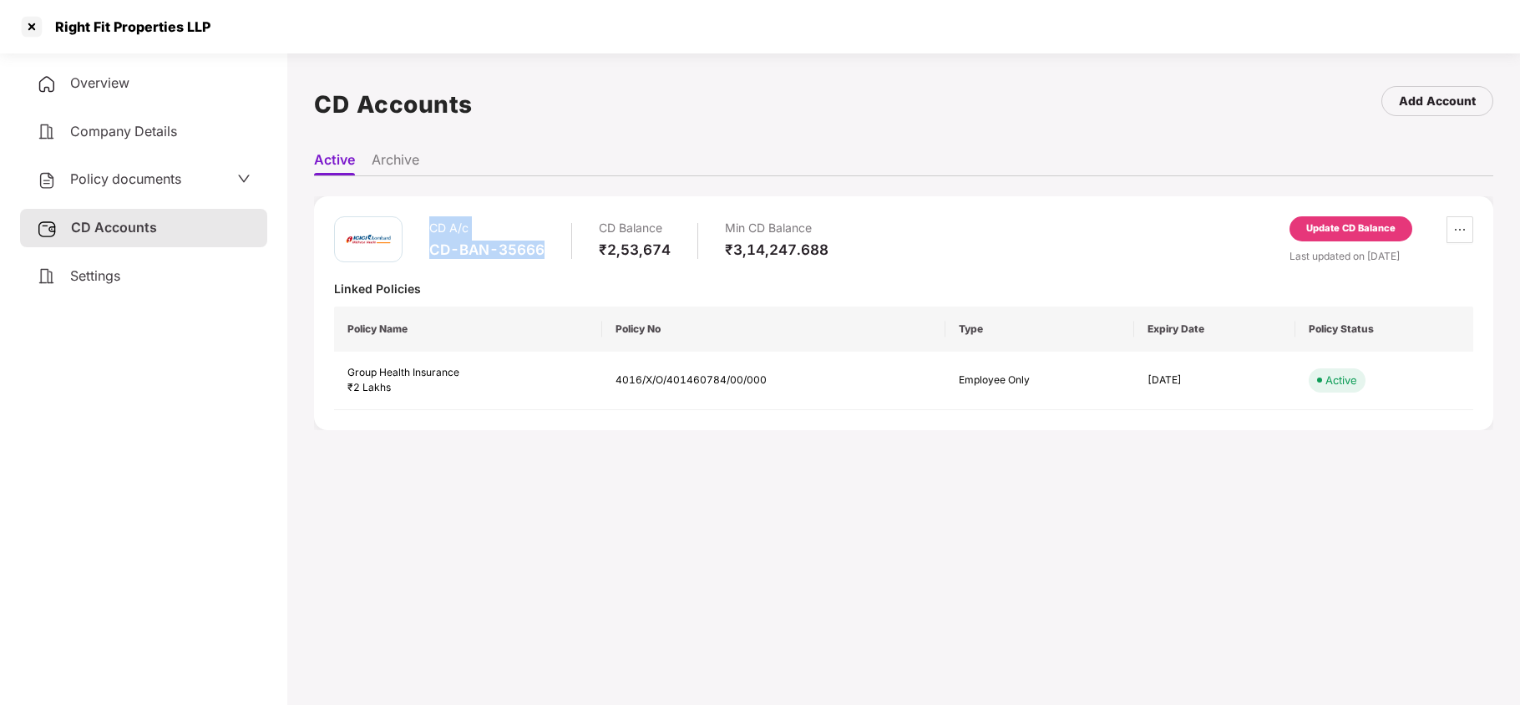
copy div "CD A/c CD-BAN-35666"
click at [34, 24] on div at bounding box center [31, 26] width 27 height 27
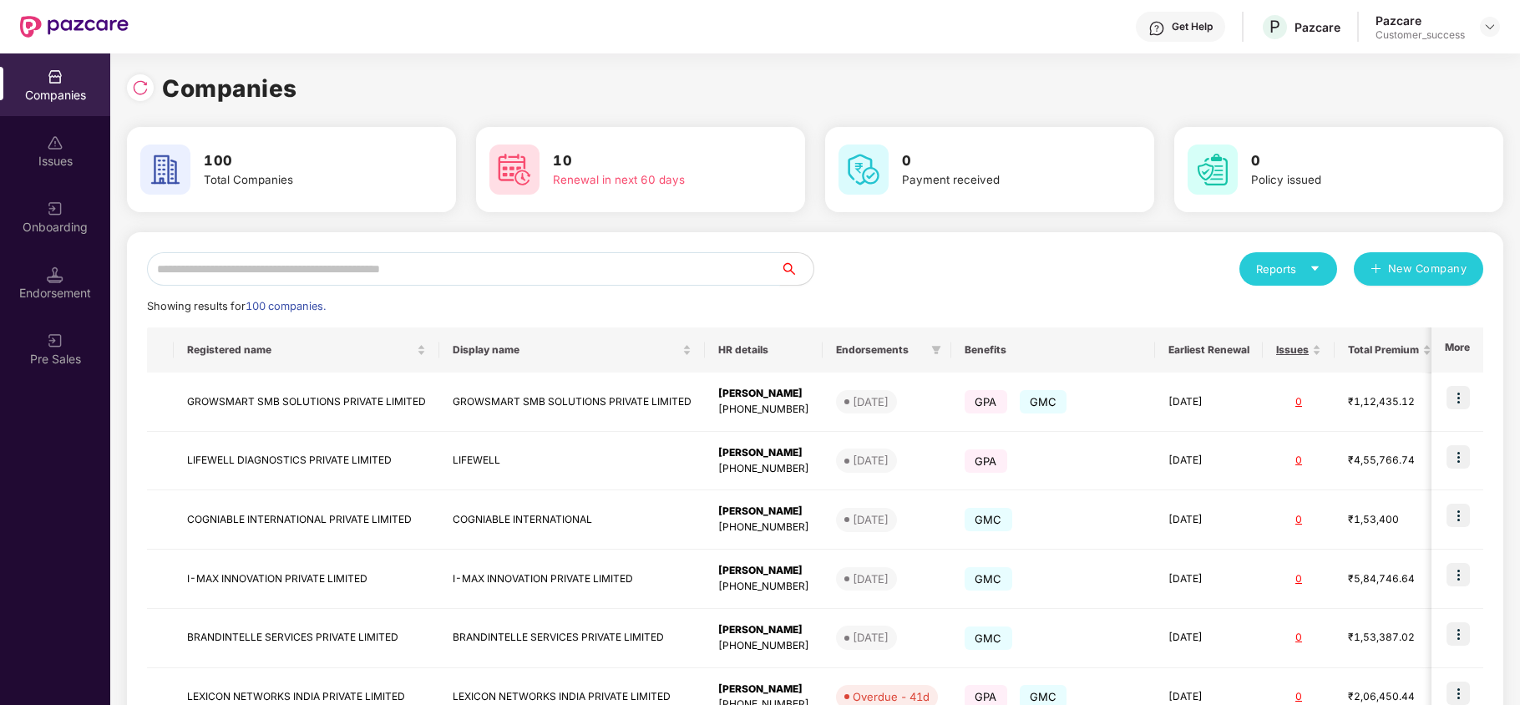
click at [329, 269] on input "text" at bounding box center [463, 268] width 633 height 33
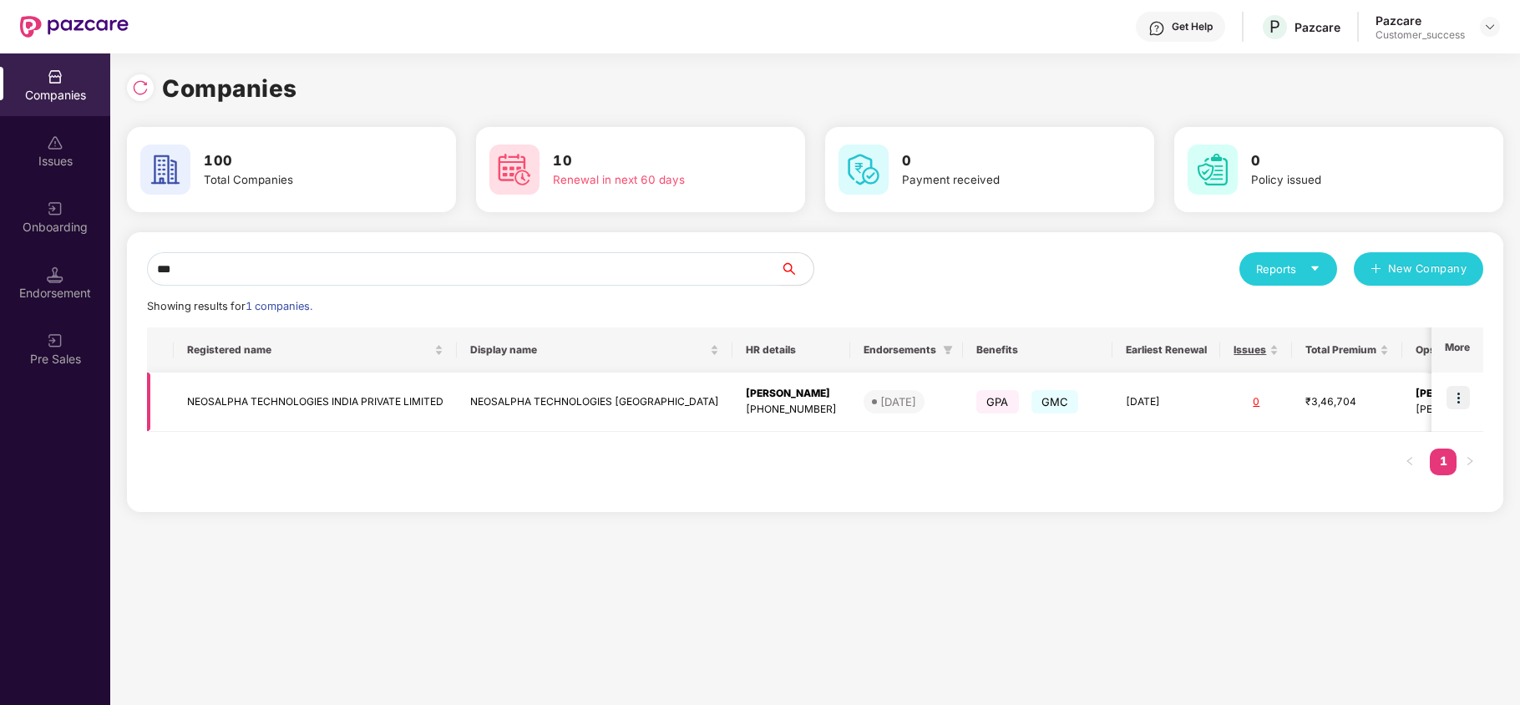
type input "***"
click at [1465, 399] on img at bounding box center [1458, 397] width 23 height 23
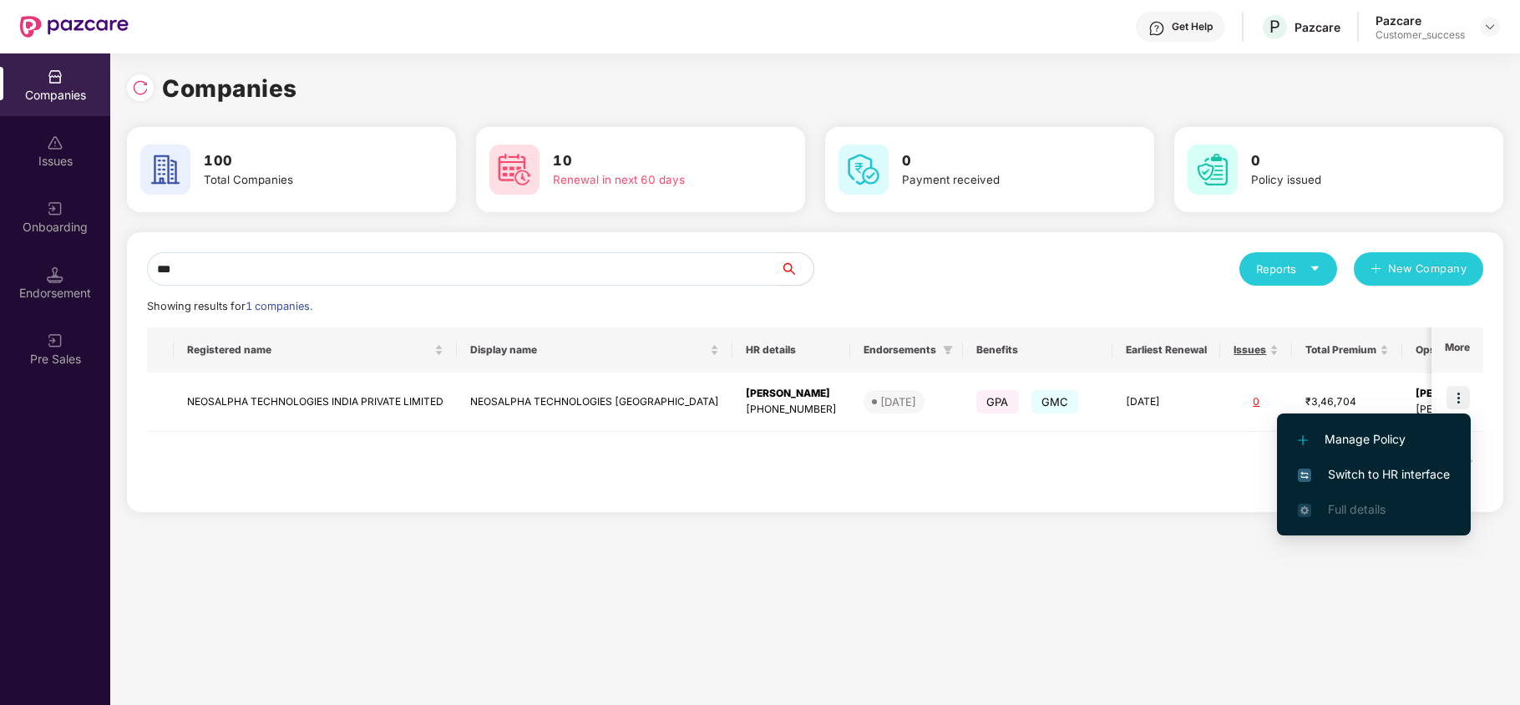
click at [1395, 465] on span "Switch to HR interface" at bounding box center [1374, 474] width 152 height 18
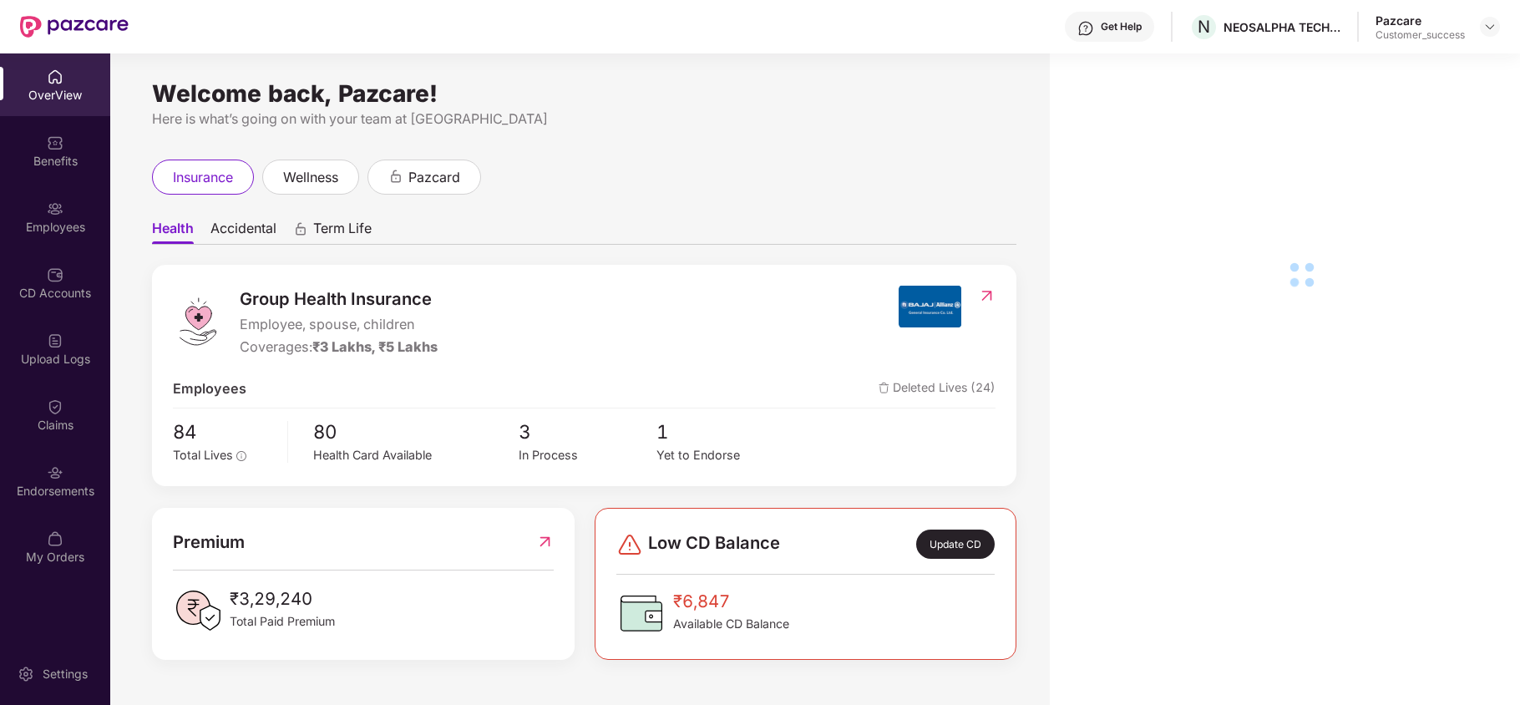
click at [40, 216] on div "Employees" at bounding box center [55, 216] width 110 height 63
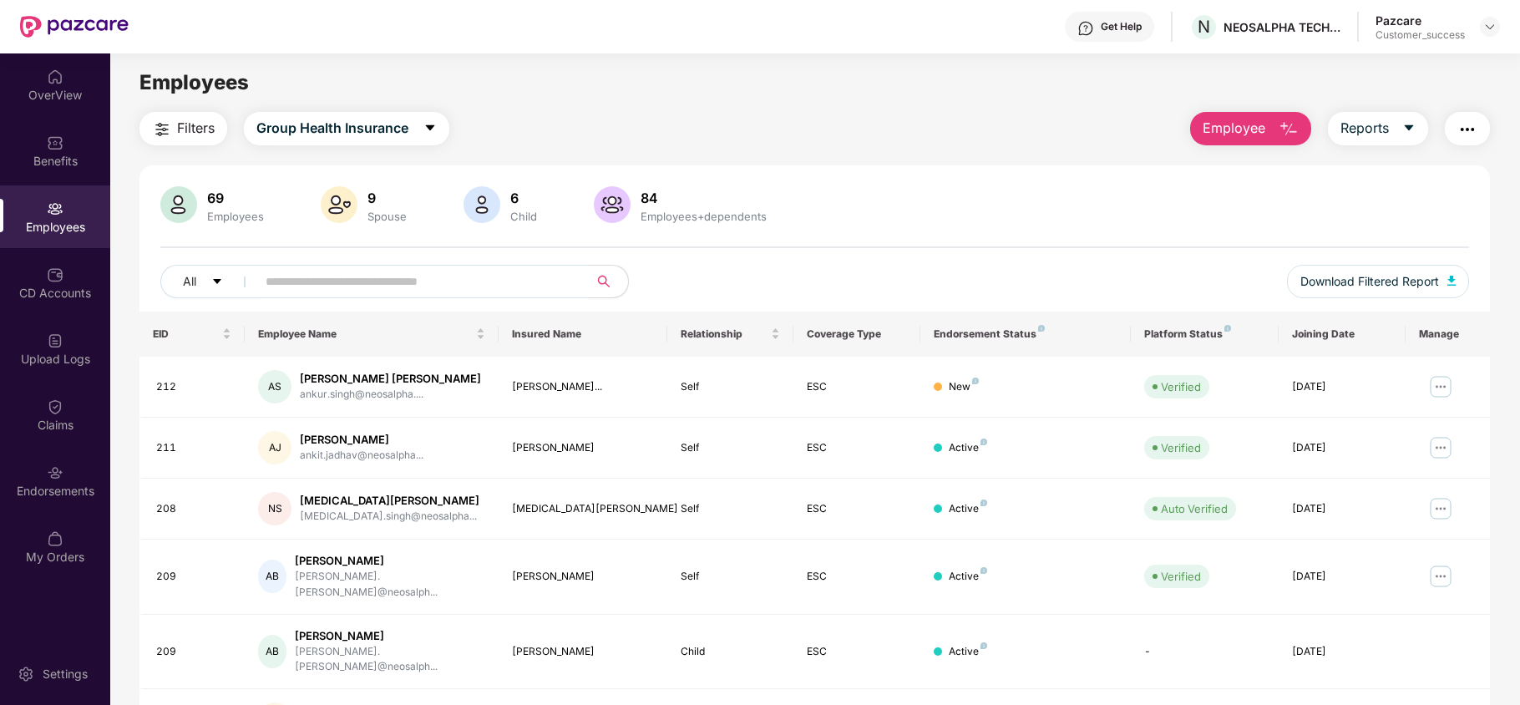
click at [325, 284] on input "text" at bounding box center [416, 281] width 300 height 25
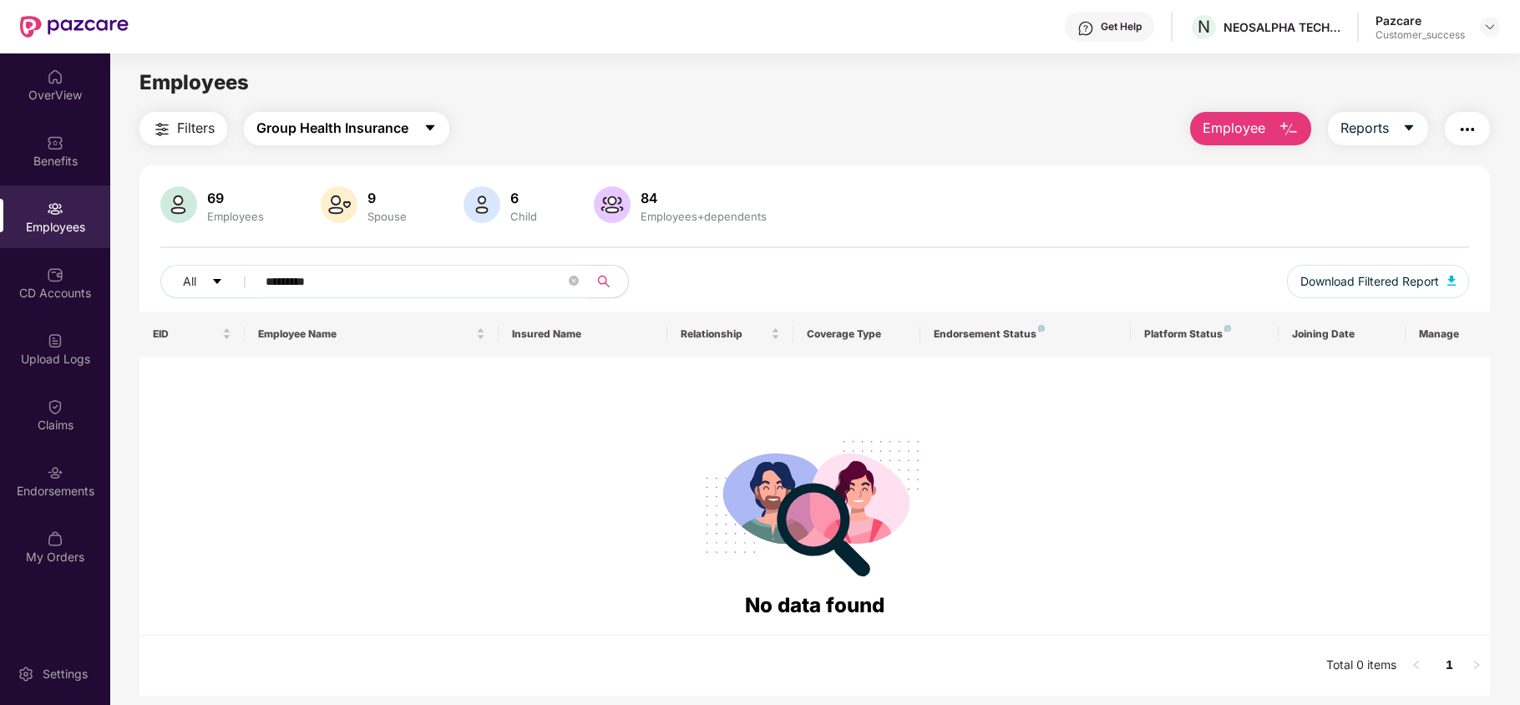
click at [363, 112] on button "Group Health Insurance" at bounding box center [347, 128] width 206 height 33
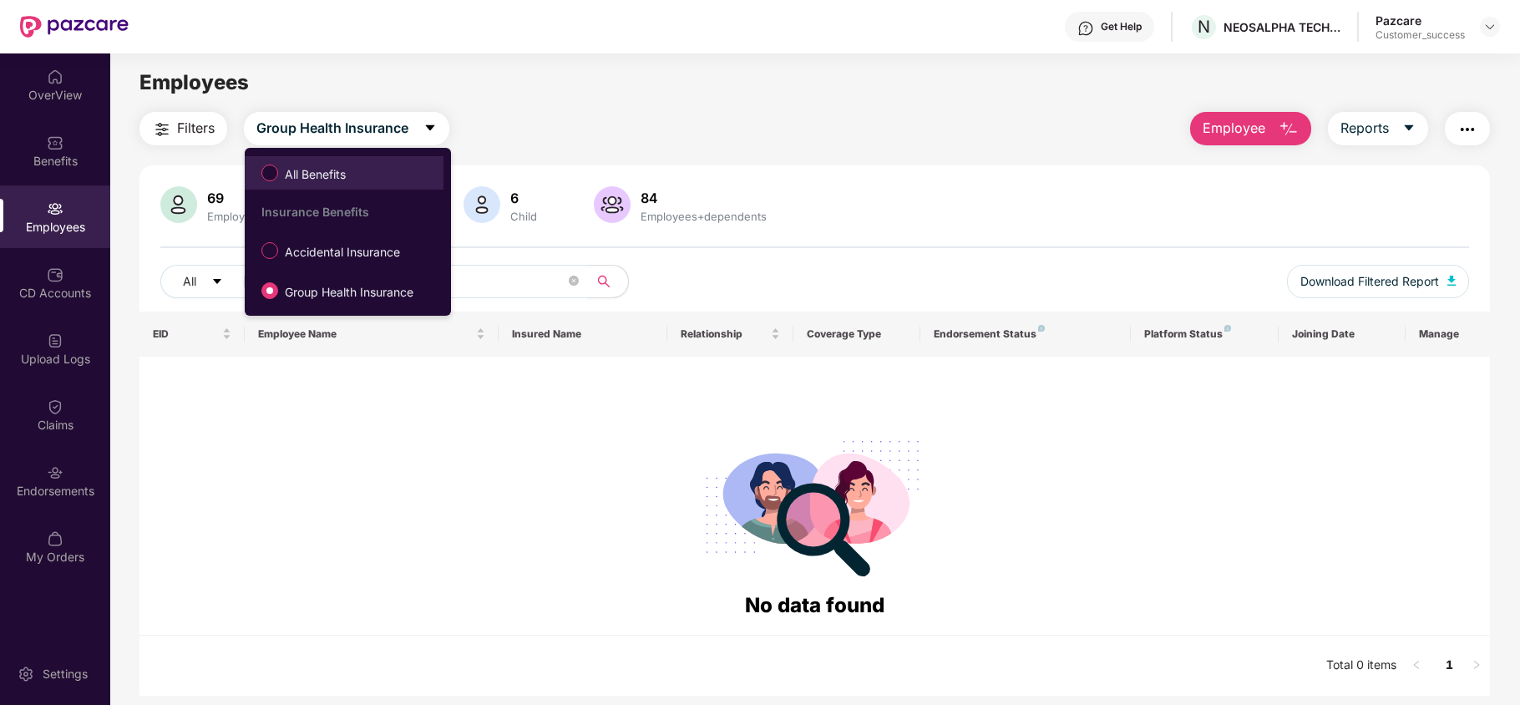
click at [324, 160] on label "All Benefits" at bounding box center [307, 173] width 108 height 28
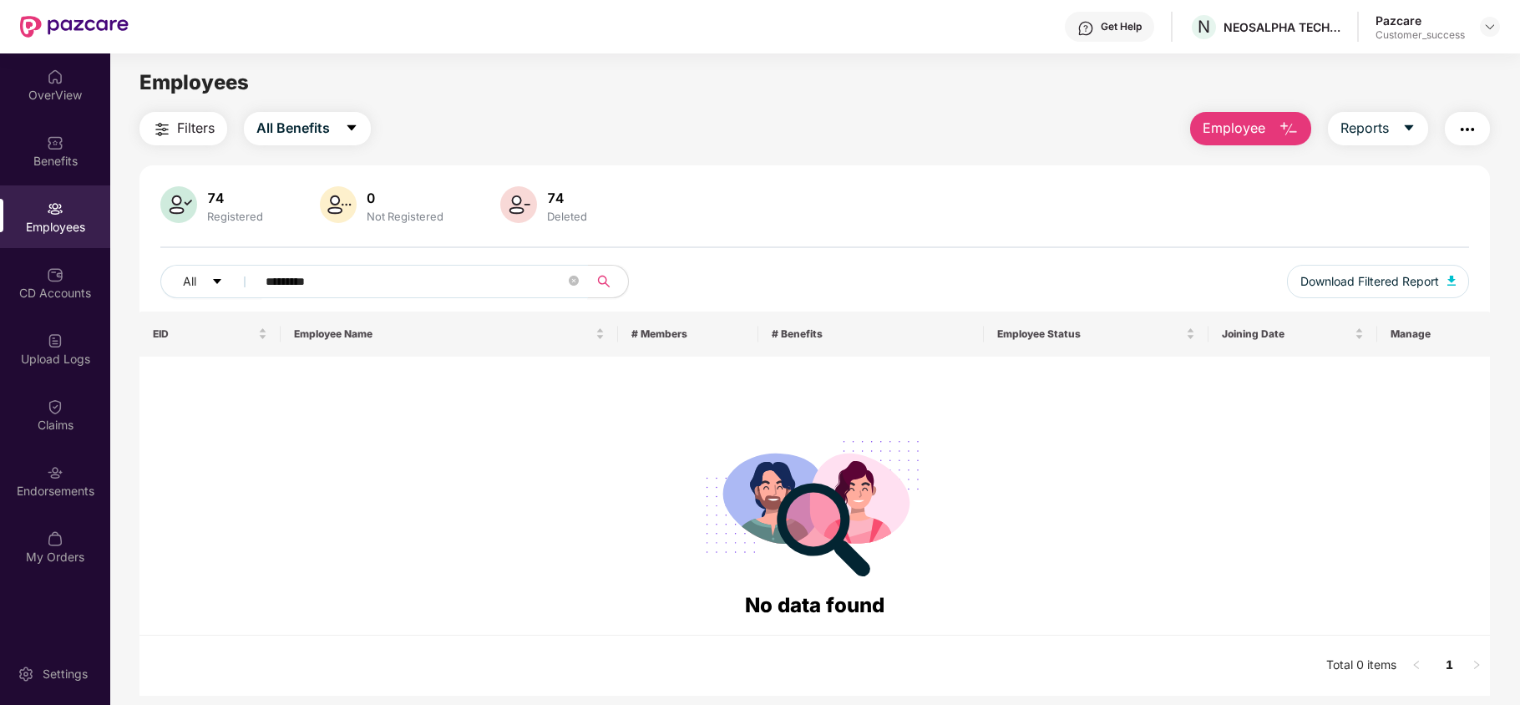
click at [314, 282] on input "*********" at bounding box center [416, 281] width 300 height 25
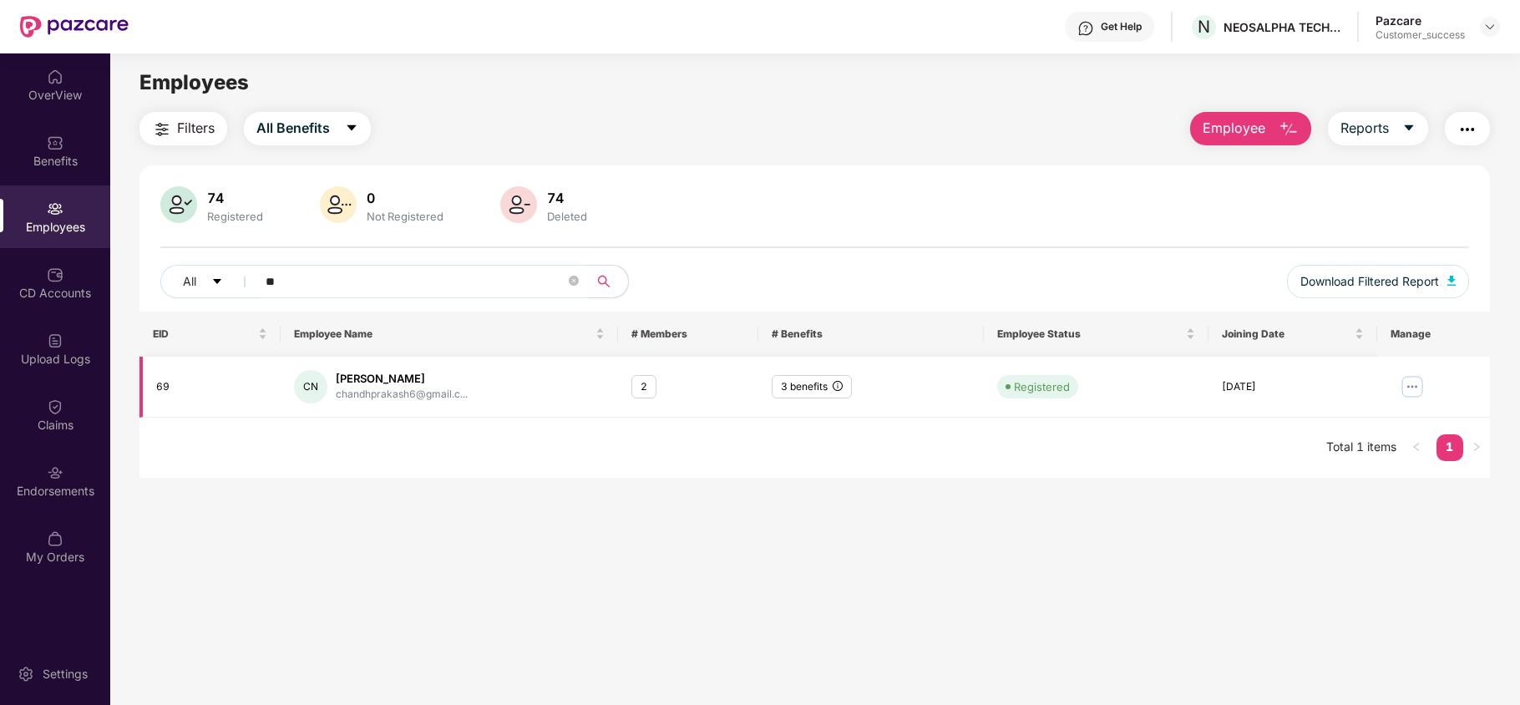
type input "**"
click at [1409, 393] on img at bounding box center [1412, 386] width 27 height 27
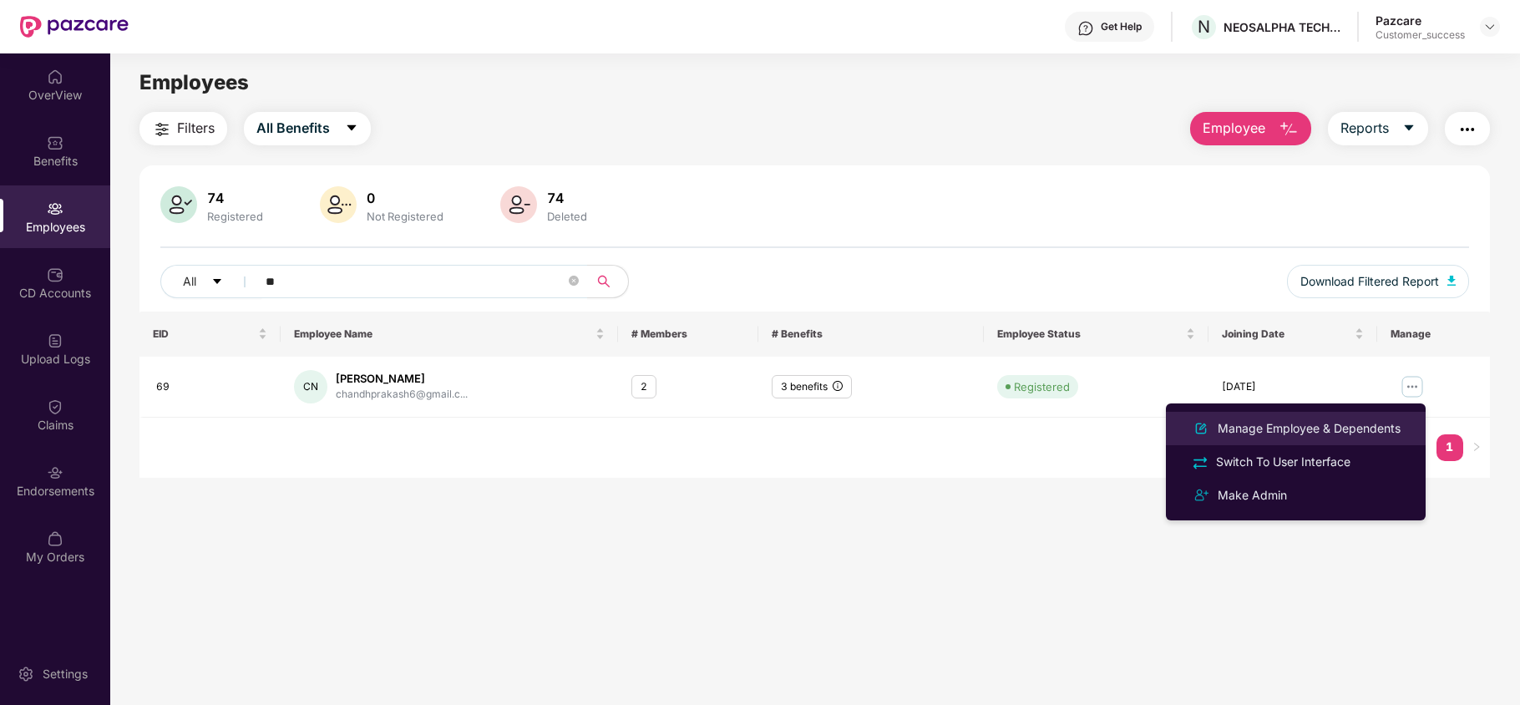
click at [1352, 431] on div "Manage Employee & Dependents" at bounding box center [1310, 428] width 190 height 18
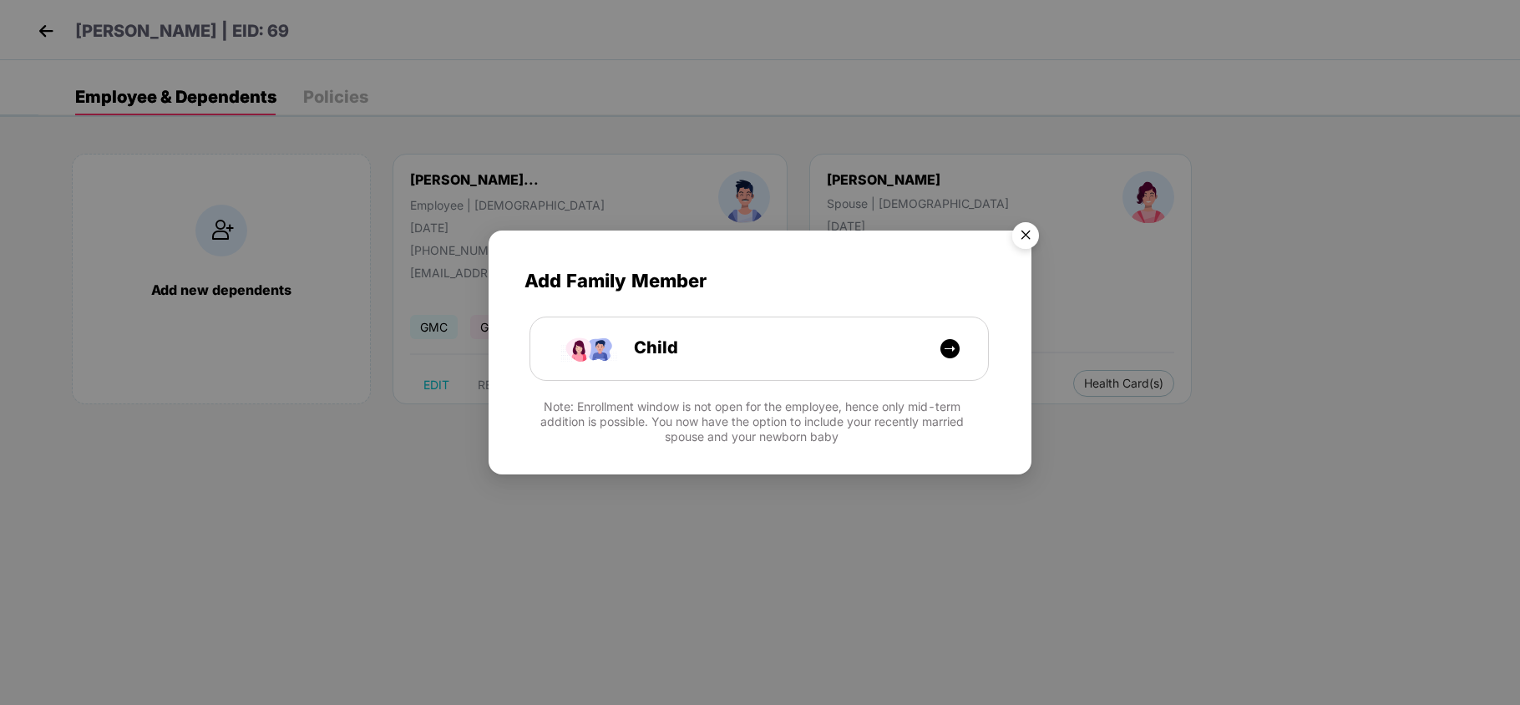
click at [1029, 231] on img "Close" at bounding box center [1026, 238] width 47 height 47
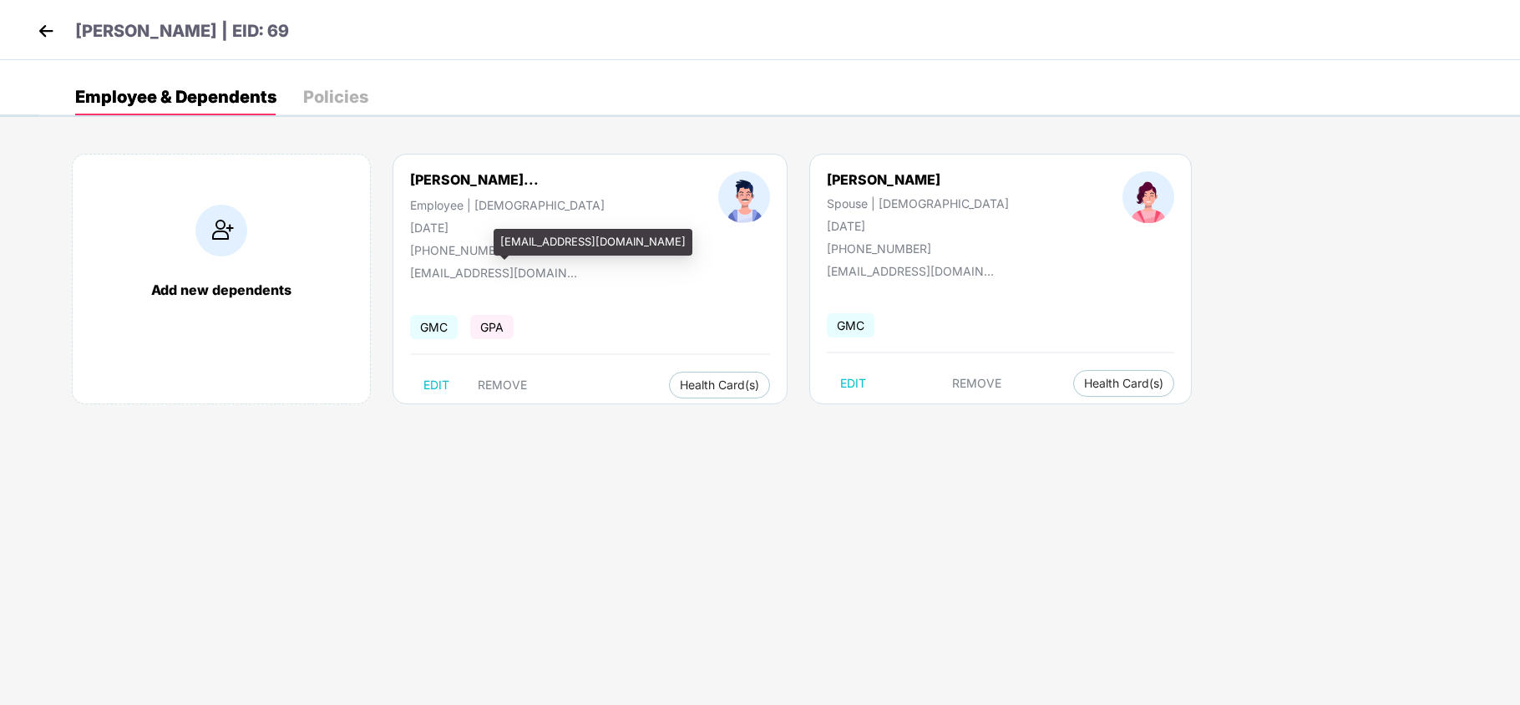
click at [465, 275] on div "[EMAIL_ADDRESS][DOMAIN_NAME]" at bounding box center [493, 273] width 167 height 14
copy div "[EMAIL_ADDRESS][DOMAIN_NAME]"
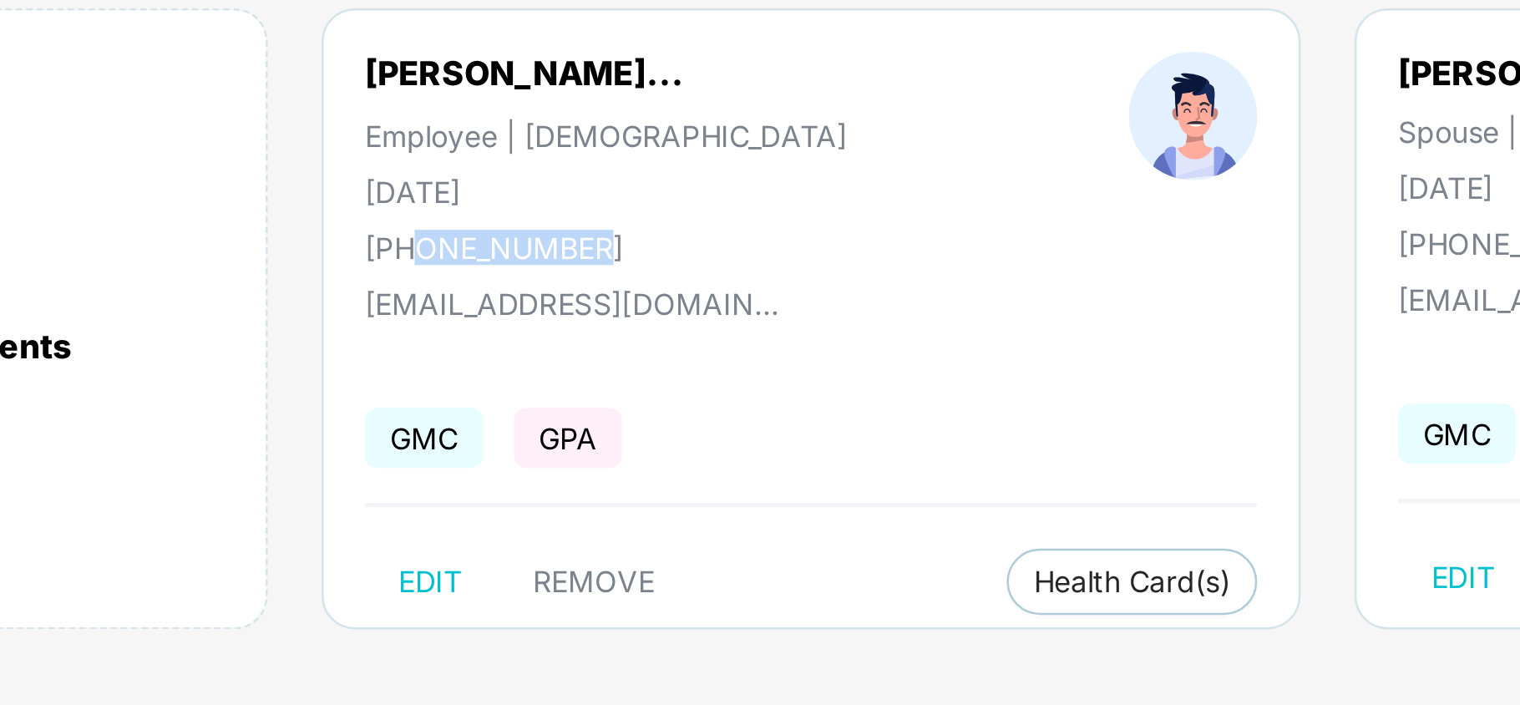
drag, startPoint x: 429, startPoint y: 249, endPoint x: 501, endPoint y: 241, distance: 72.3
click at [501, 241] on div "[PERSON_NAME]... Employee | [DEMOGRAPHIC_DATA] [DATE] [PHONE_NUMBER]" at bounding box center [507, 214] width 308 height 86
copy div "6664567895"
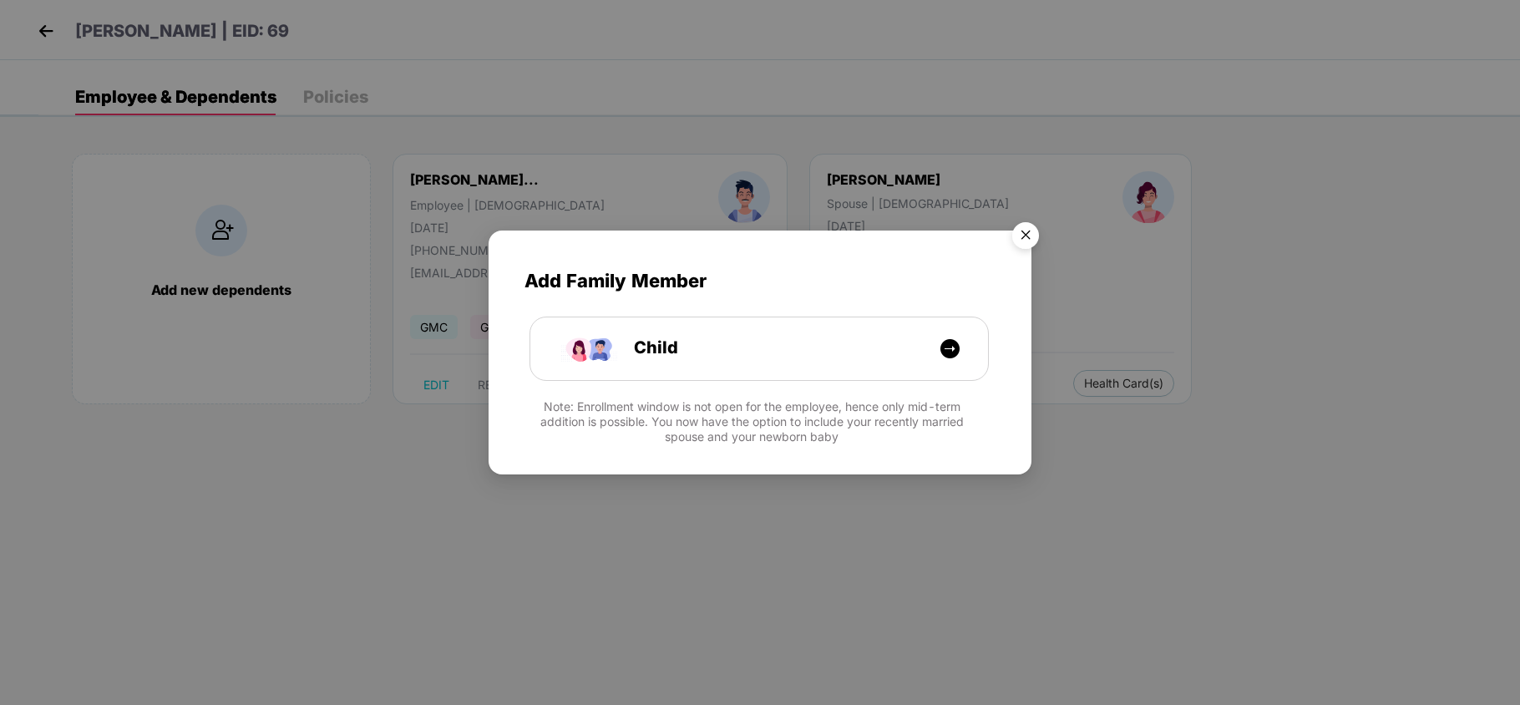
click at [1027, 232] on img "Close" at bounding box center [1026, 238] width 47 height 47
